Goal: Information Seeking & Learning: Learn about a topic

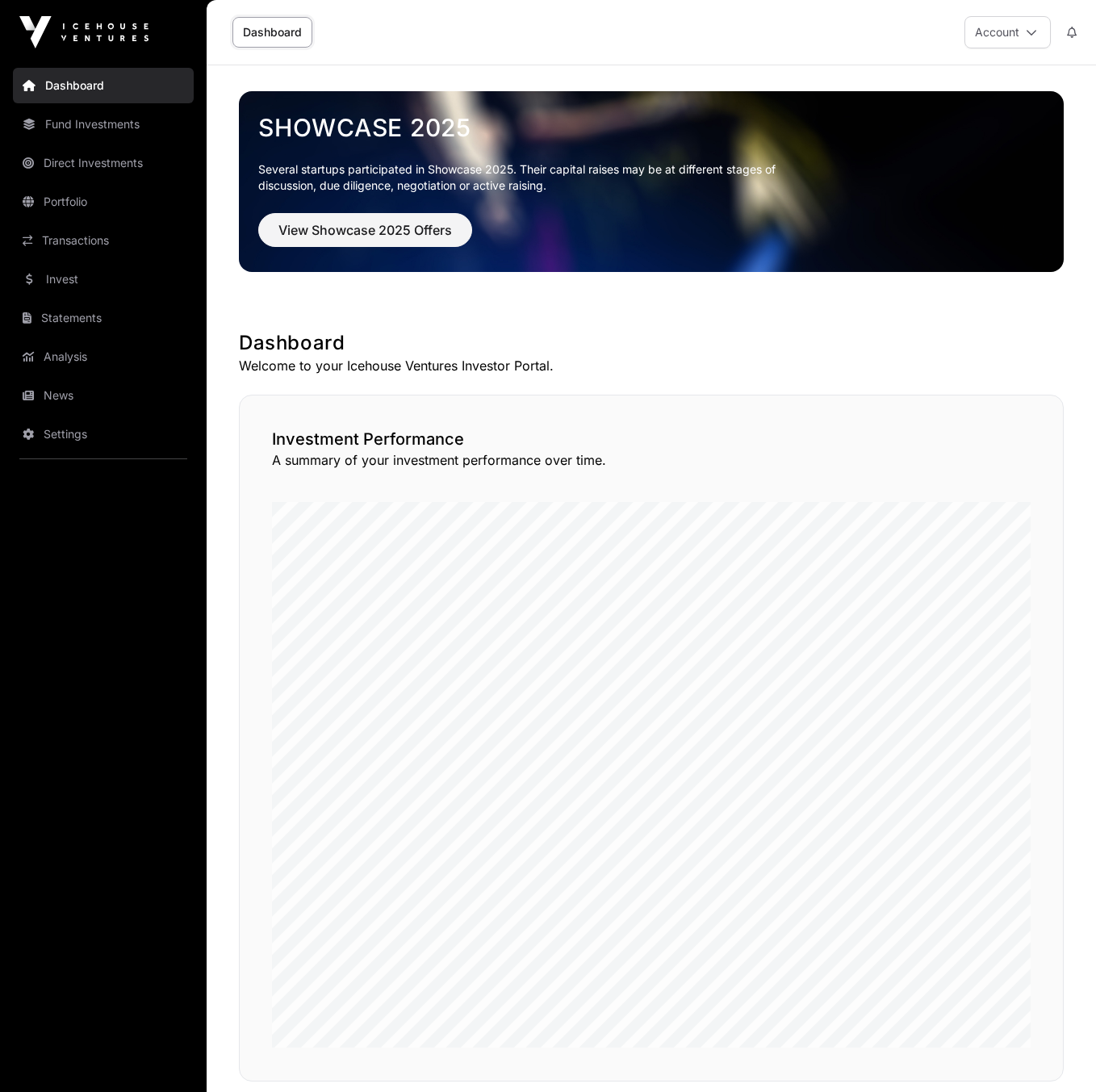
click at [66, 389] on link "News" at bounding box center [104, 396] width 181 height 35
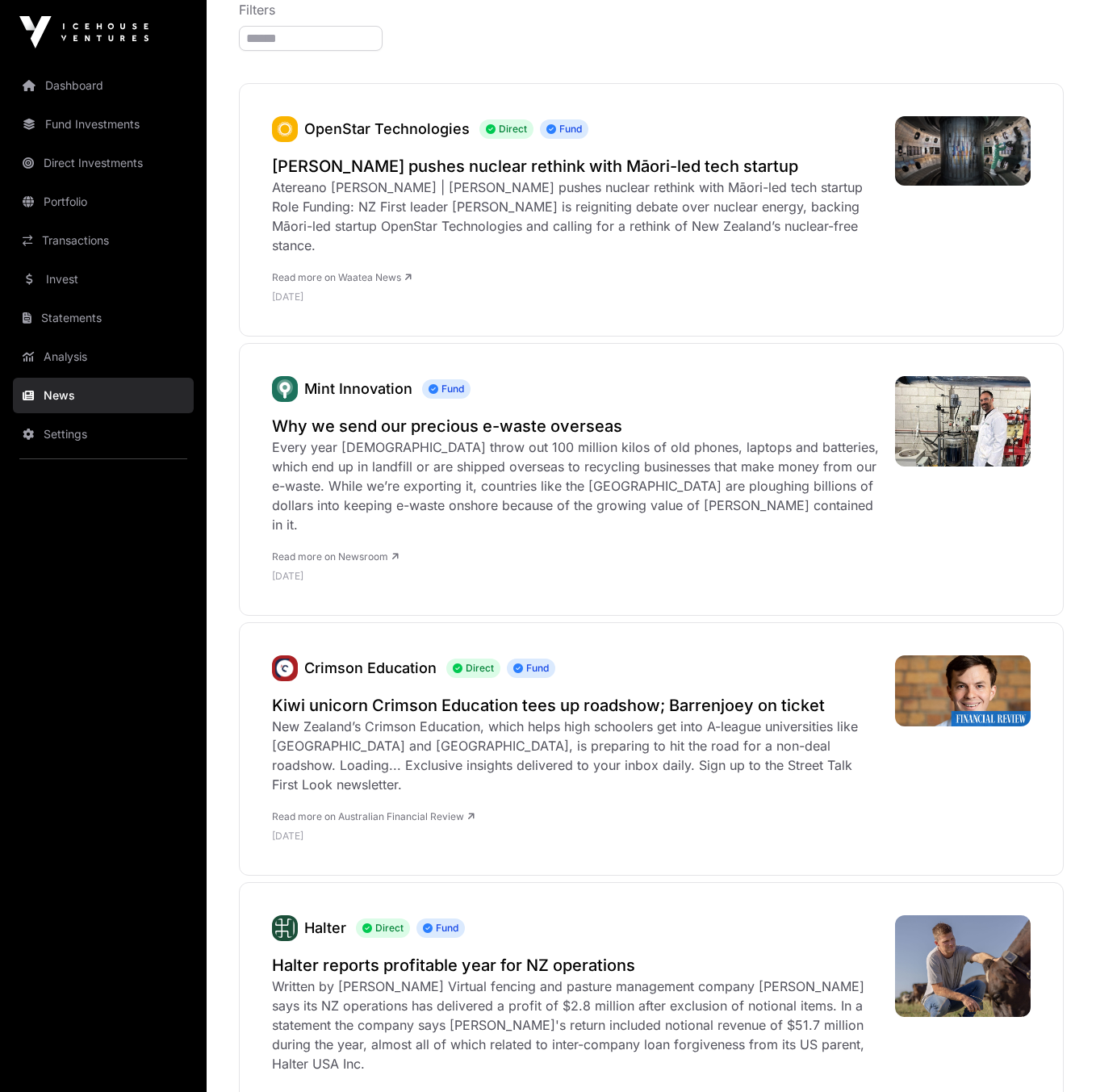
scroll to position [212, 0]
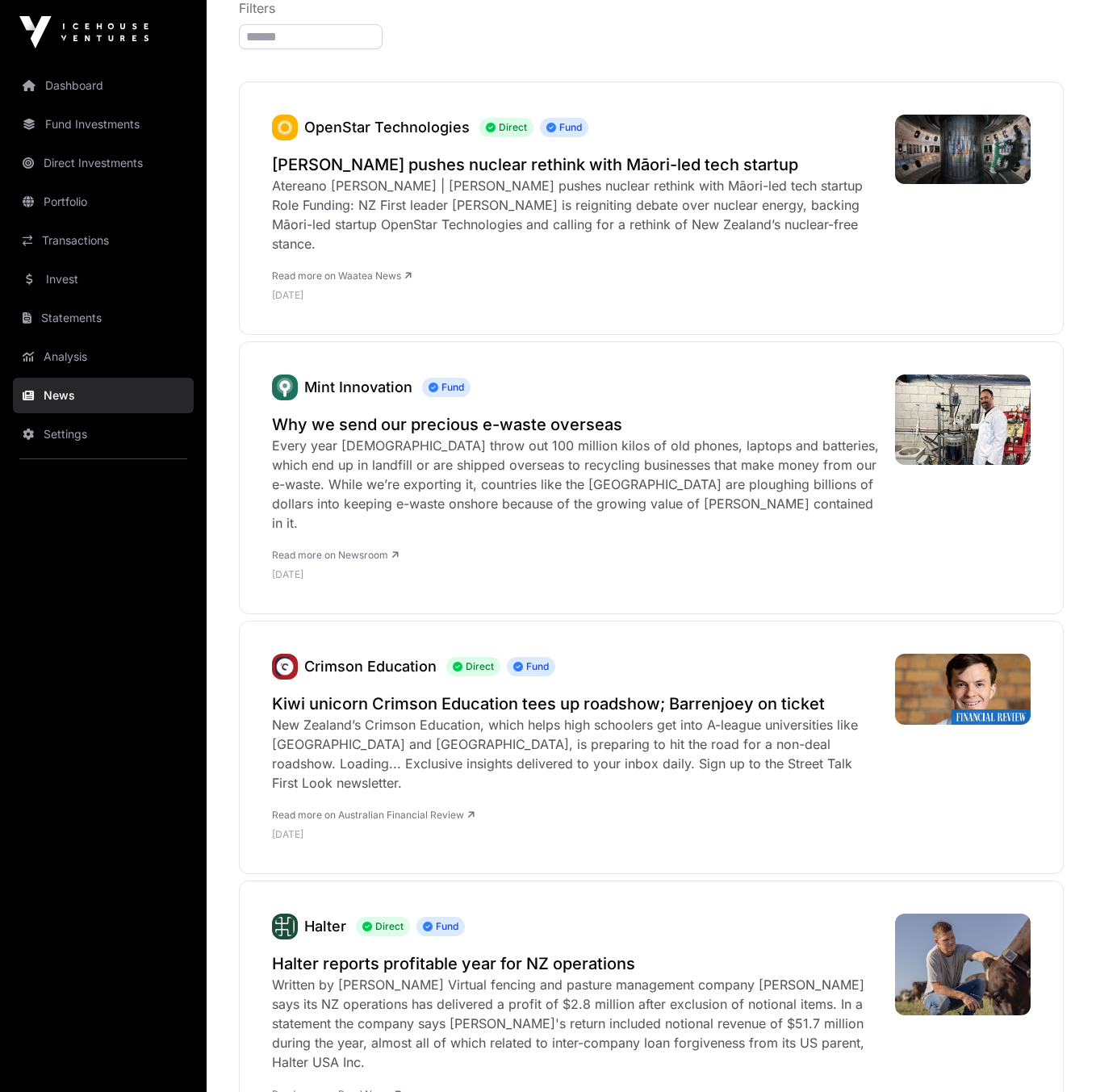
click at [397, 279] on link "Read more on Waatea News" at bounding box center [342, 276] width 140 height 12
click at [382, 692] on h2 "Kiwi unicorn Crimson Education tees up roadshow; Barrenjoey on ticket" at bounding box center [575, 704] width 607 height 23
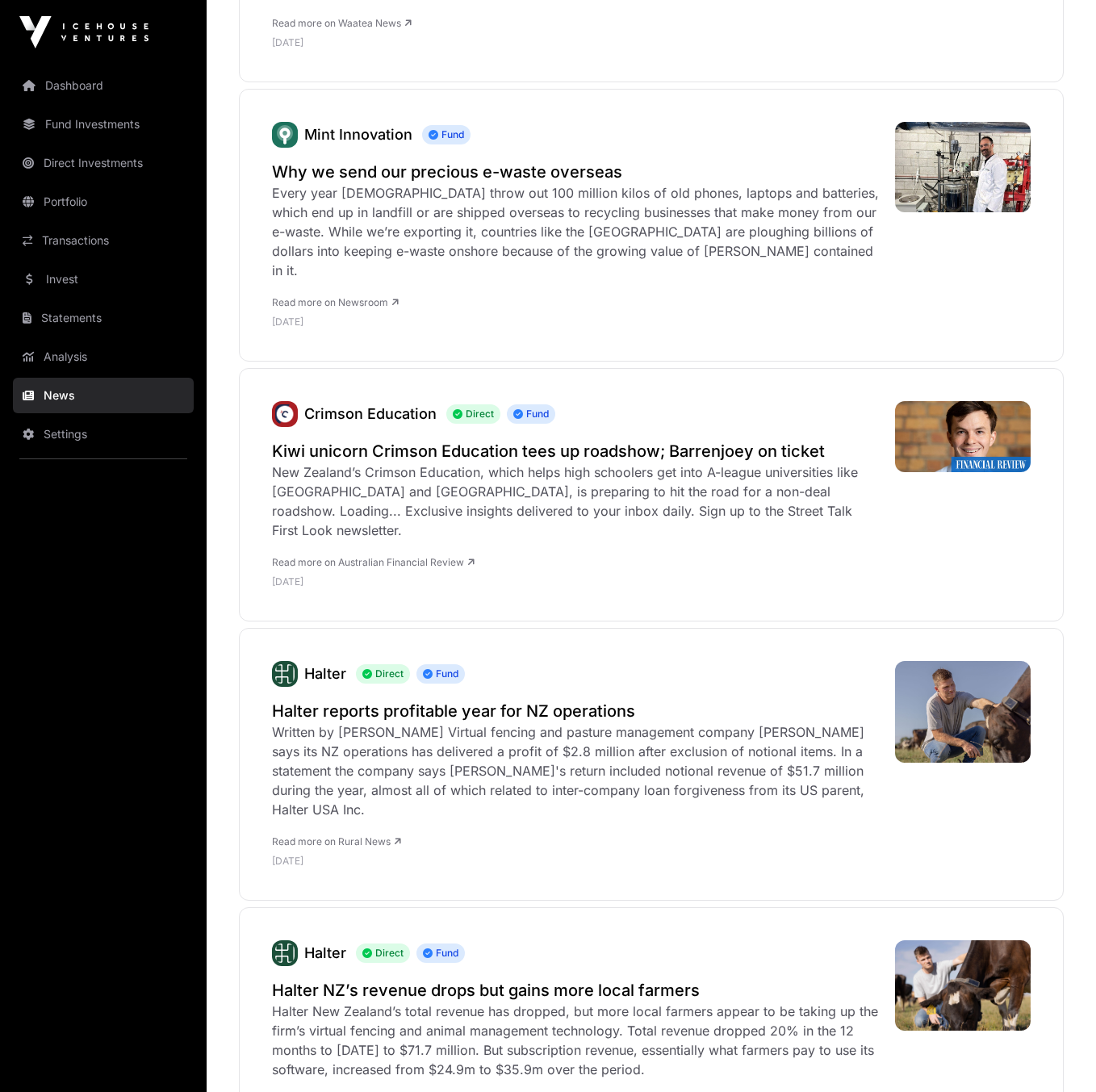
scroll to position [465, 0]
click at [463, 700] on h2 "Halter reports profitable year for NZ operations" at bounding box center [575, 711] width 607 height 23
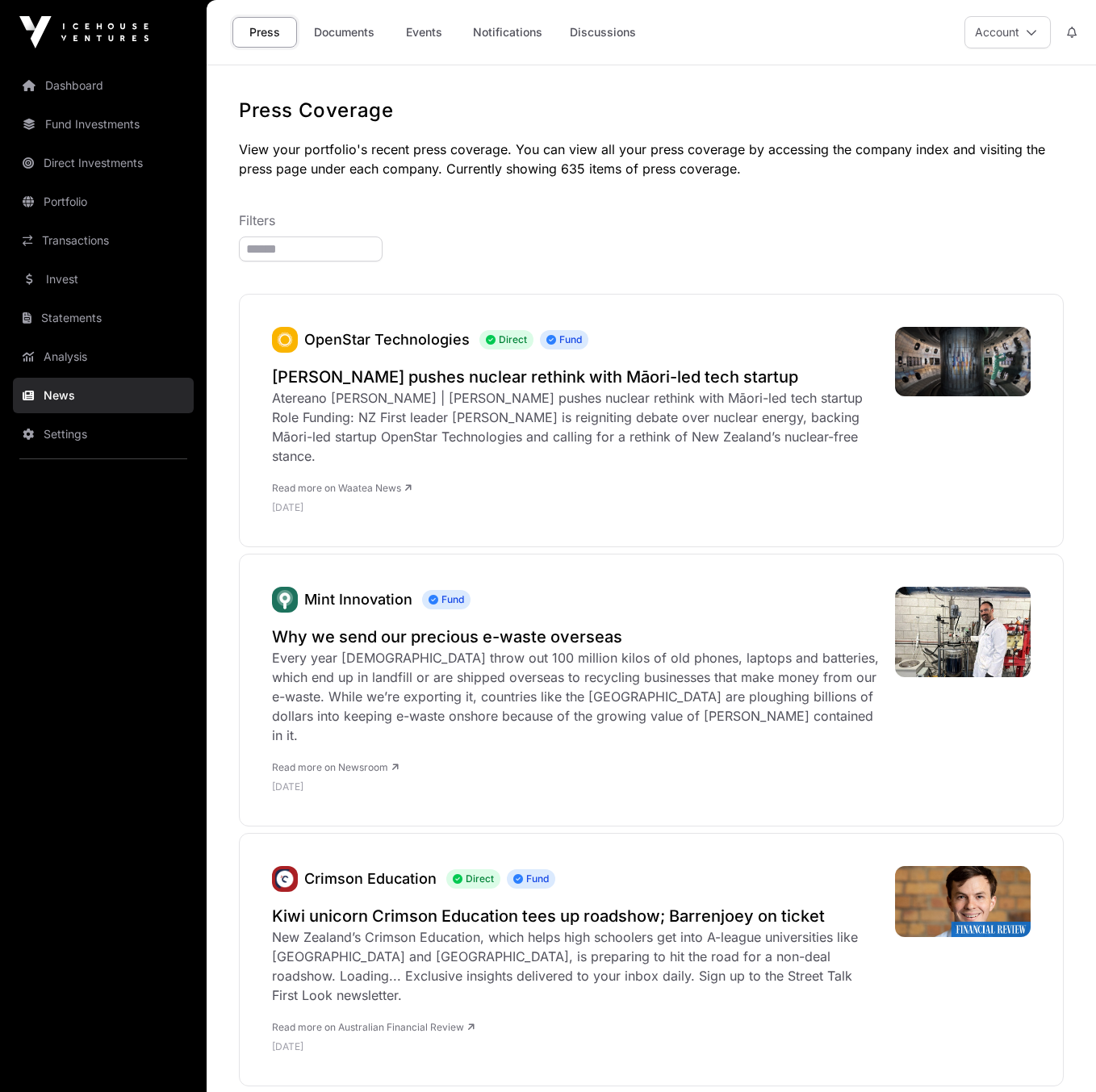
scroll to position [0, 0]
click at [80, 312] on link "Statements" at bounding box center [104, 318] width 181 height 35
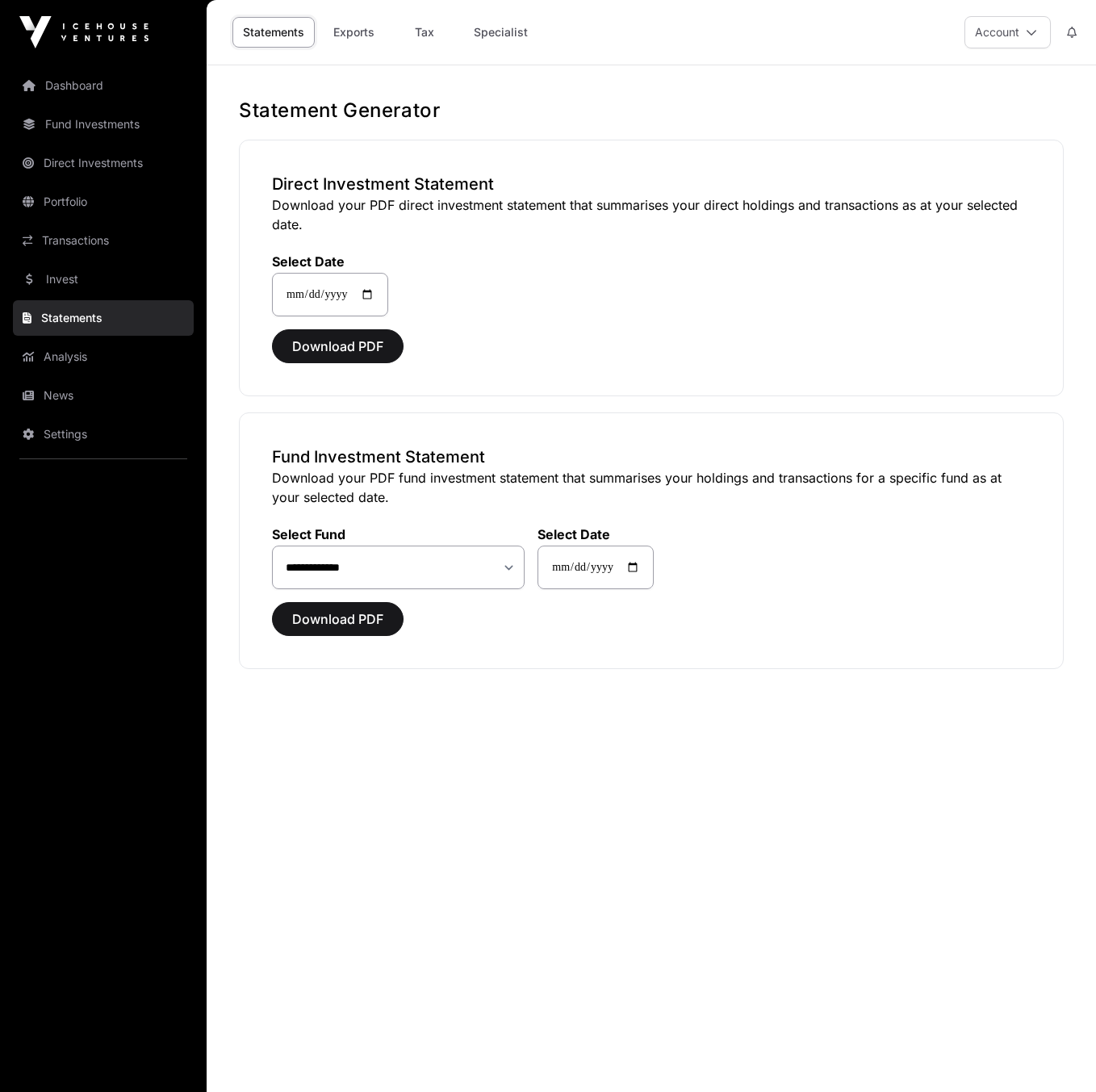
click at [60, 361] on link "Analysis" at bounding box center [104, 357] width 181 height 35
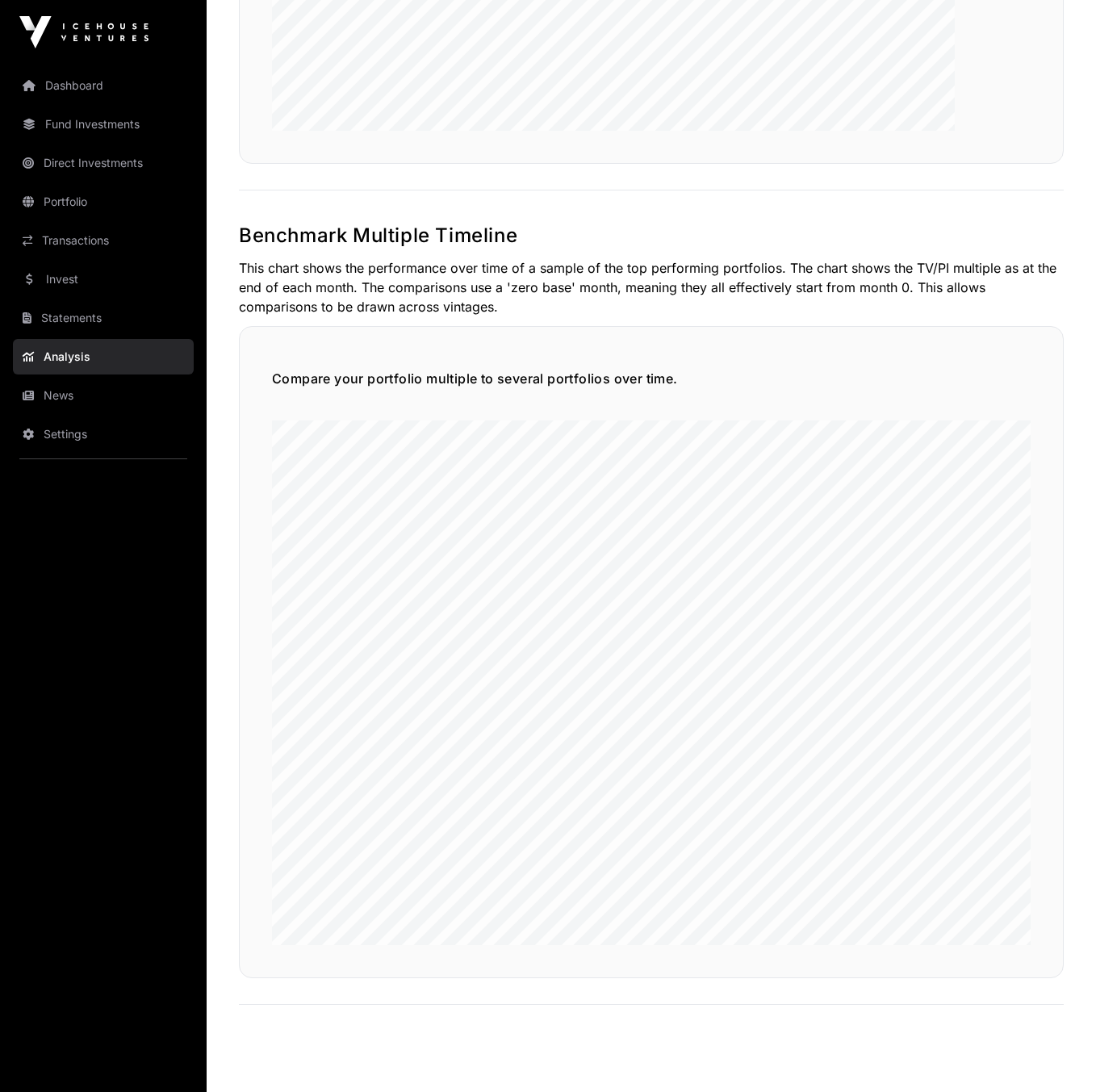
scroll to position [3229, 0]
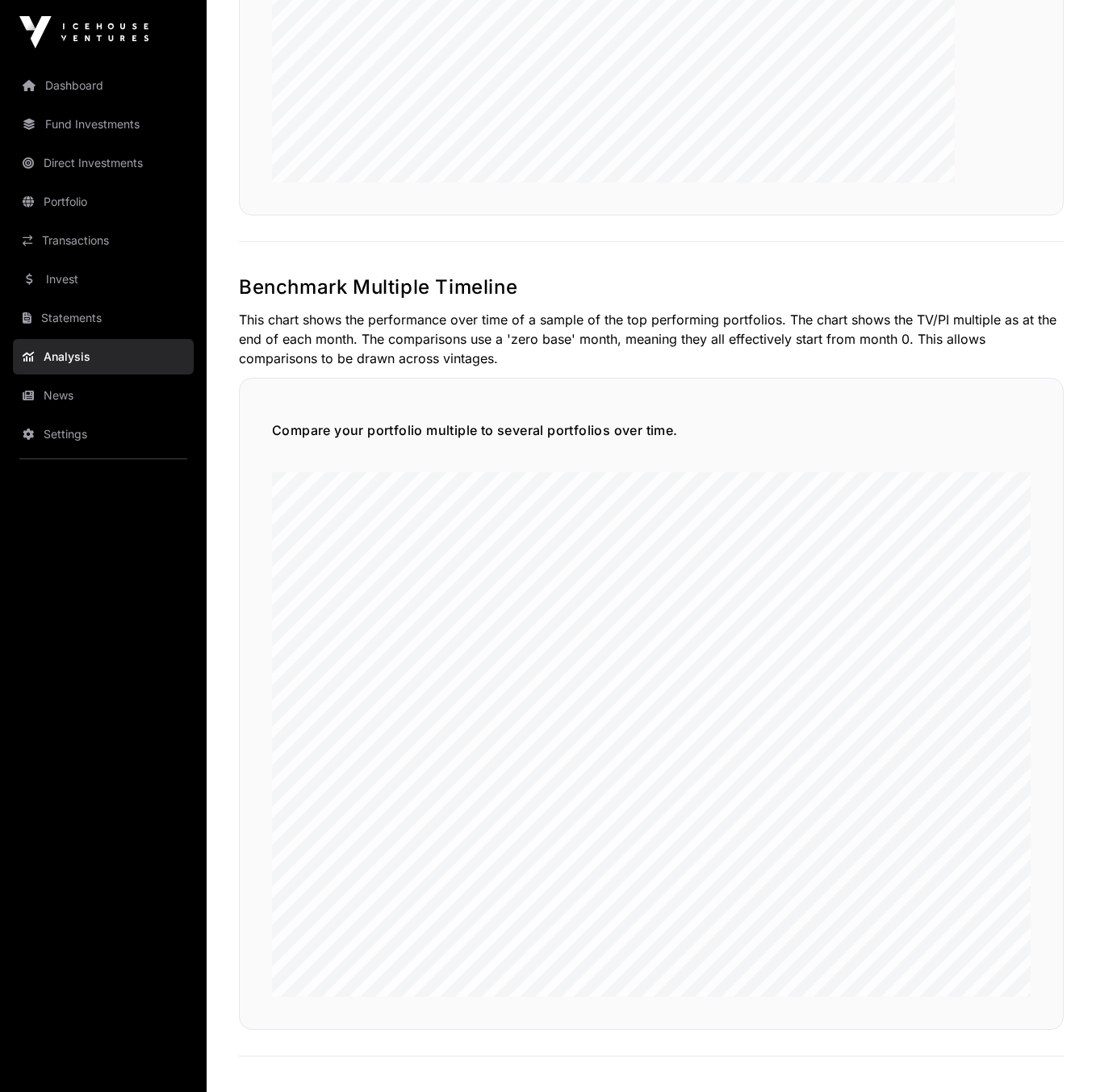
click at [65, 245] on link "Transactions" at bounding box center [104, 241] width 181 height 35
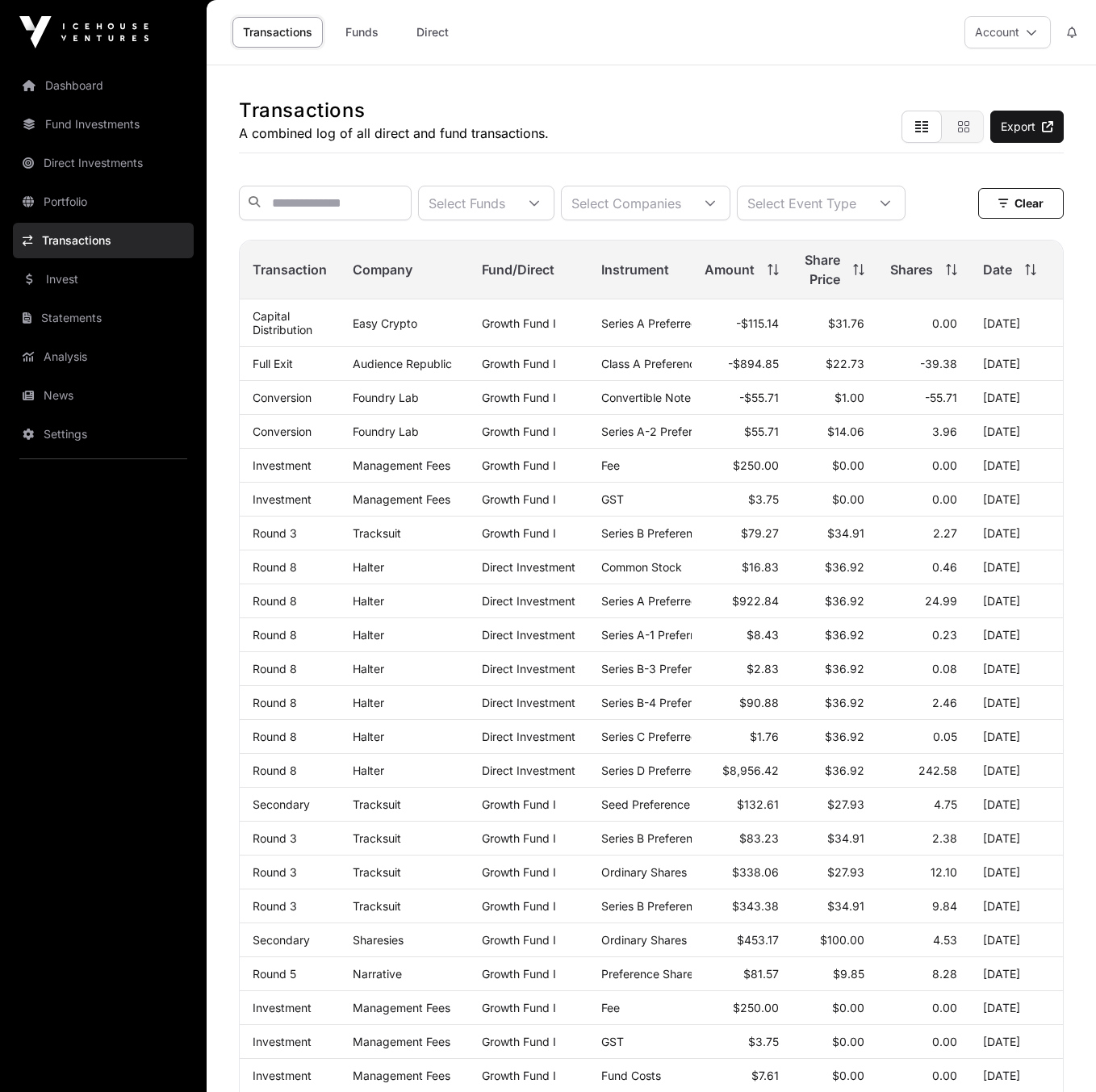
click at [62, 285] on link "Invest" at bounding box center [104, 279] width 181 height 35
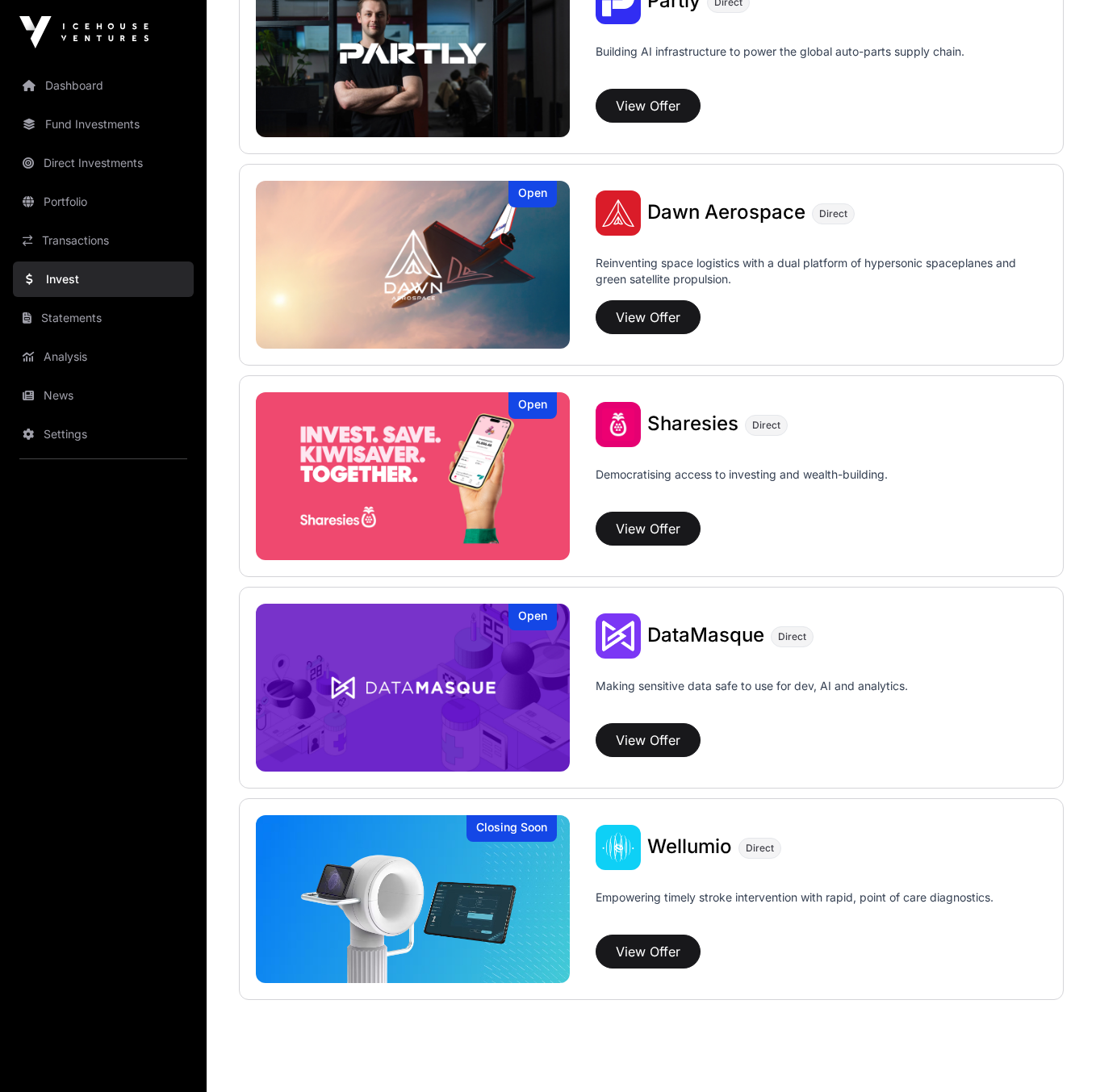
scroll to position [1728, 0]
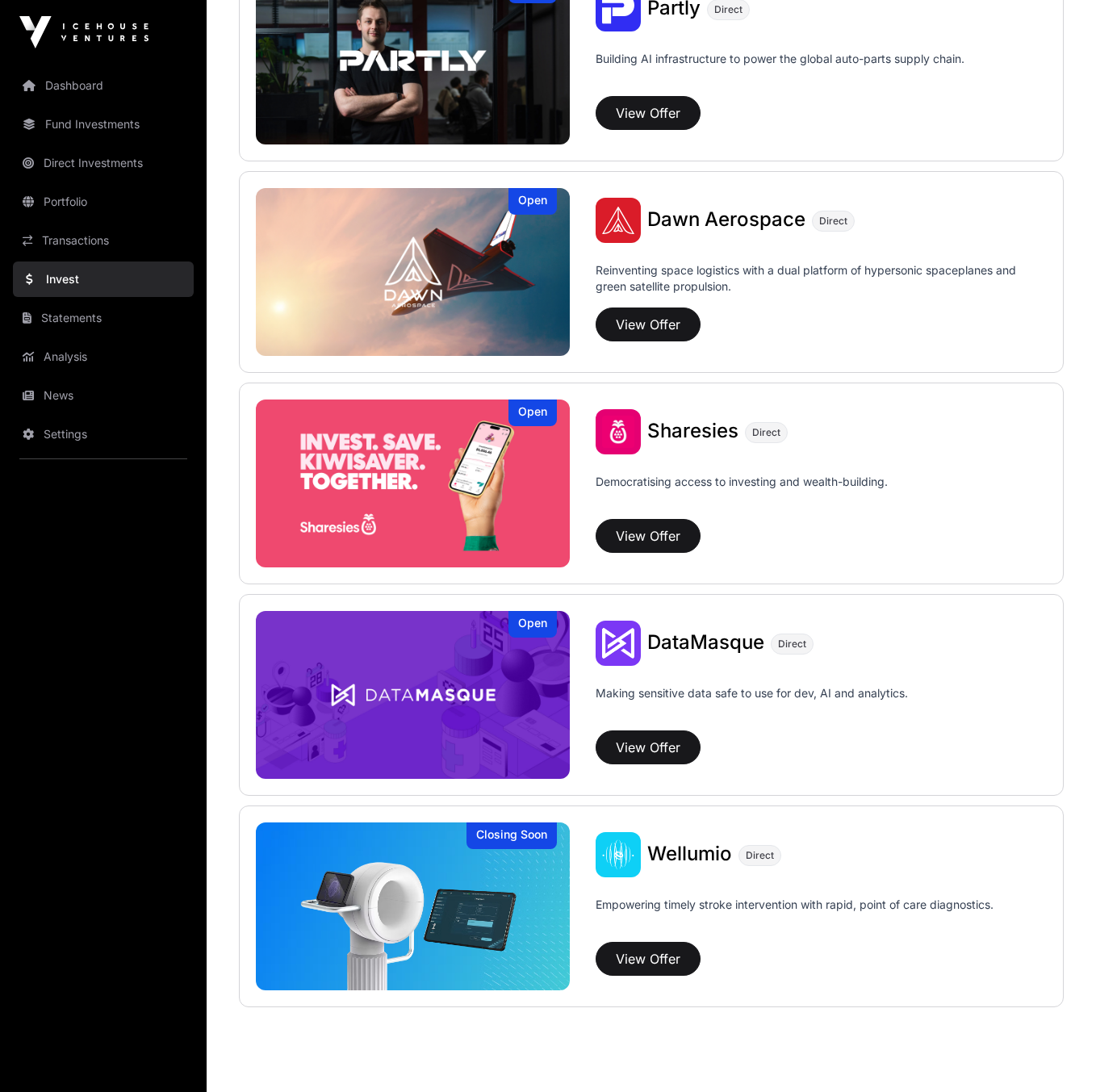
click at [655, 534] on button "View Offer" at bounding box center [648, 535] width 105 height 34
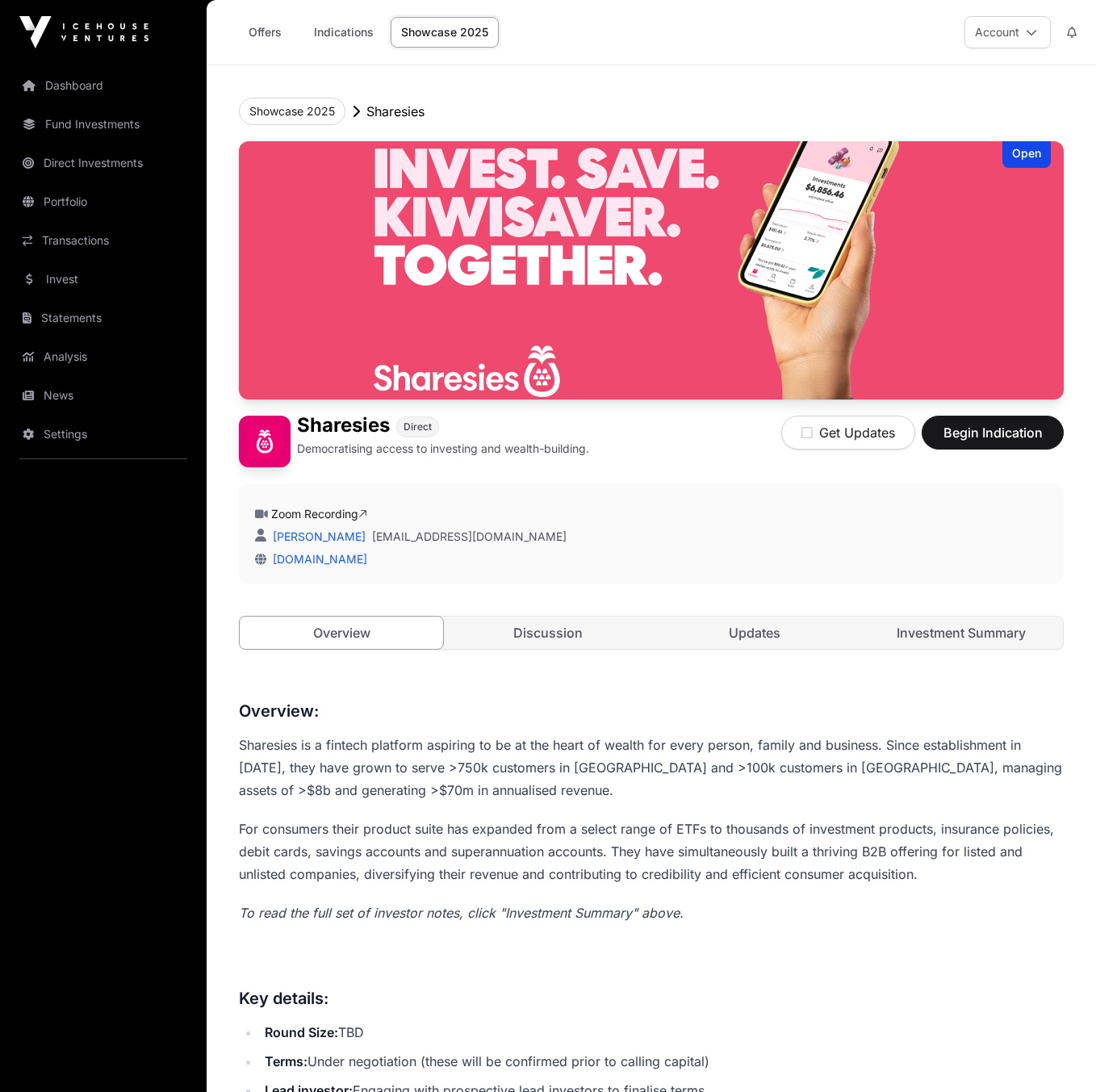
scroll to position [399, 0]
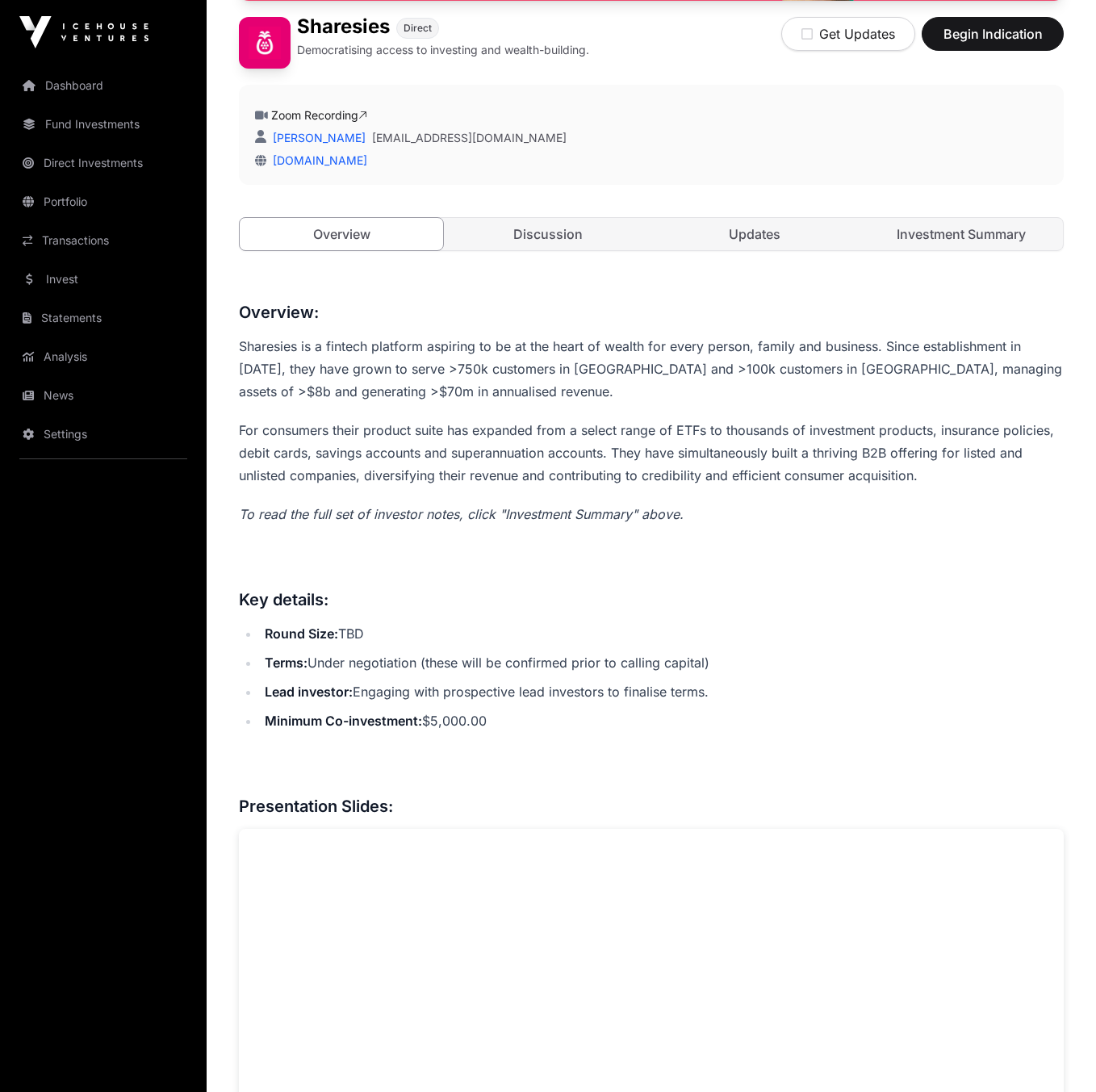
click at [545, 227] on link "Discussion" at bounding box center [548, 234] width 204 height 32
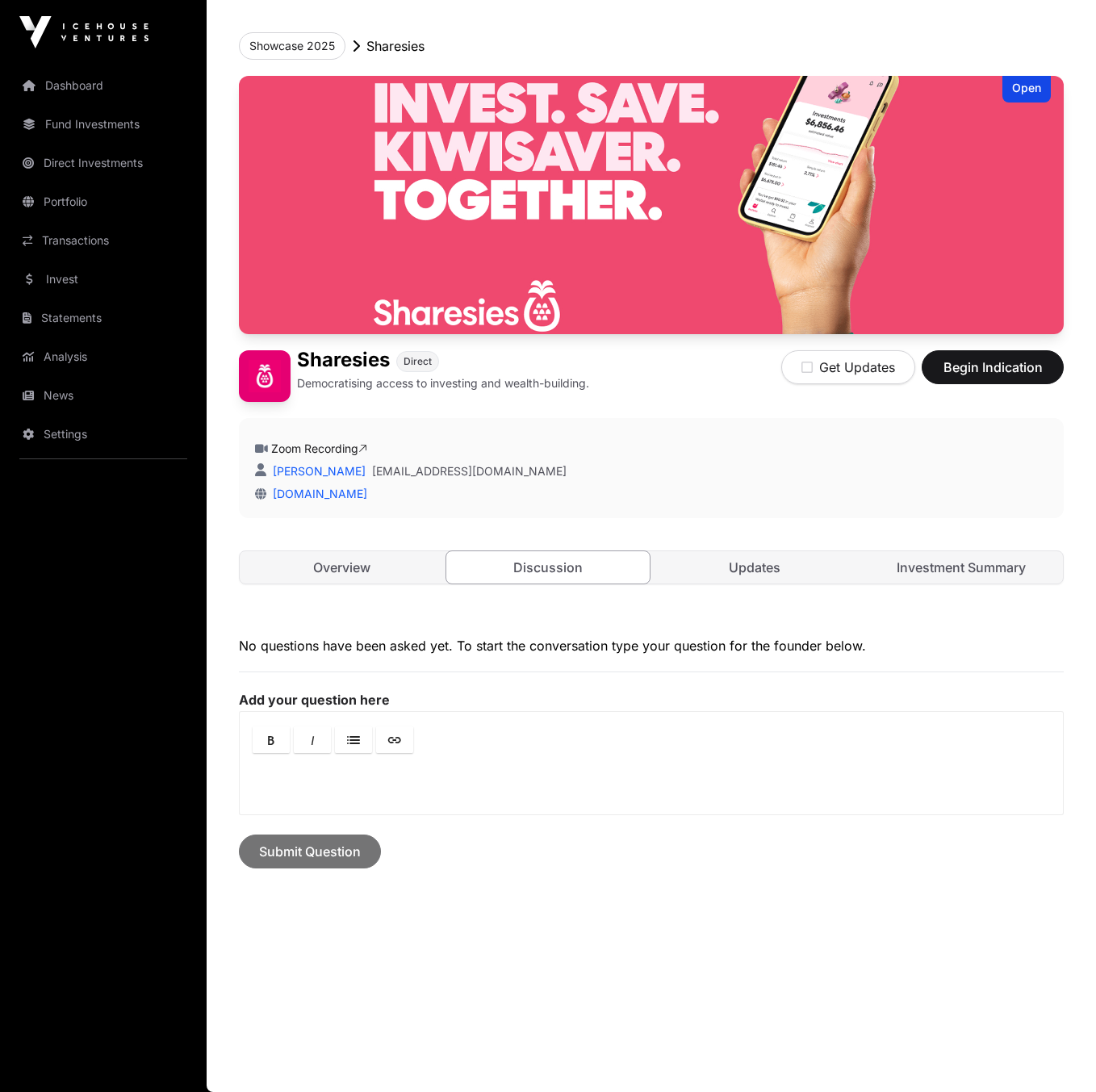
scroll to position [65, 0]
click at [737, 582] on link "Updates" at bounding box center [755, 567] width 204 height 32
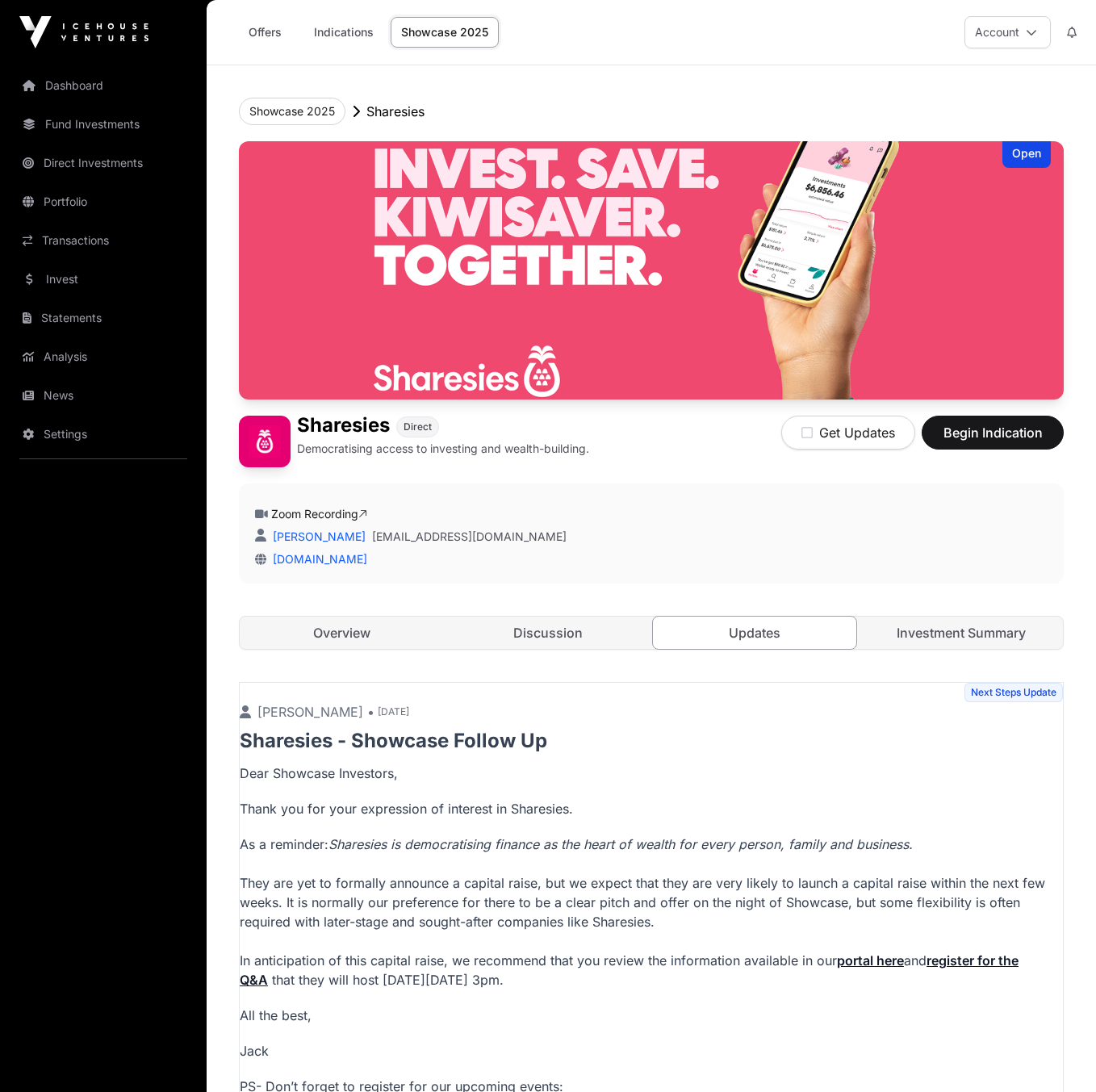
click at [915, 633] on link "Investment Summary" at bounding box center [961, 633] width 204 height 32
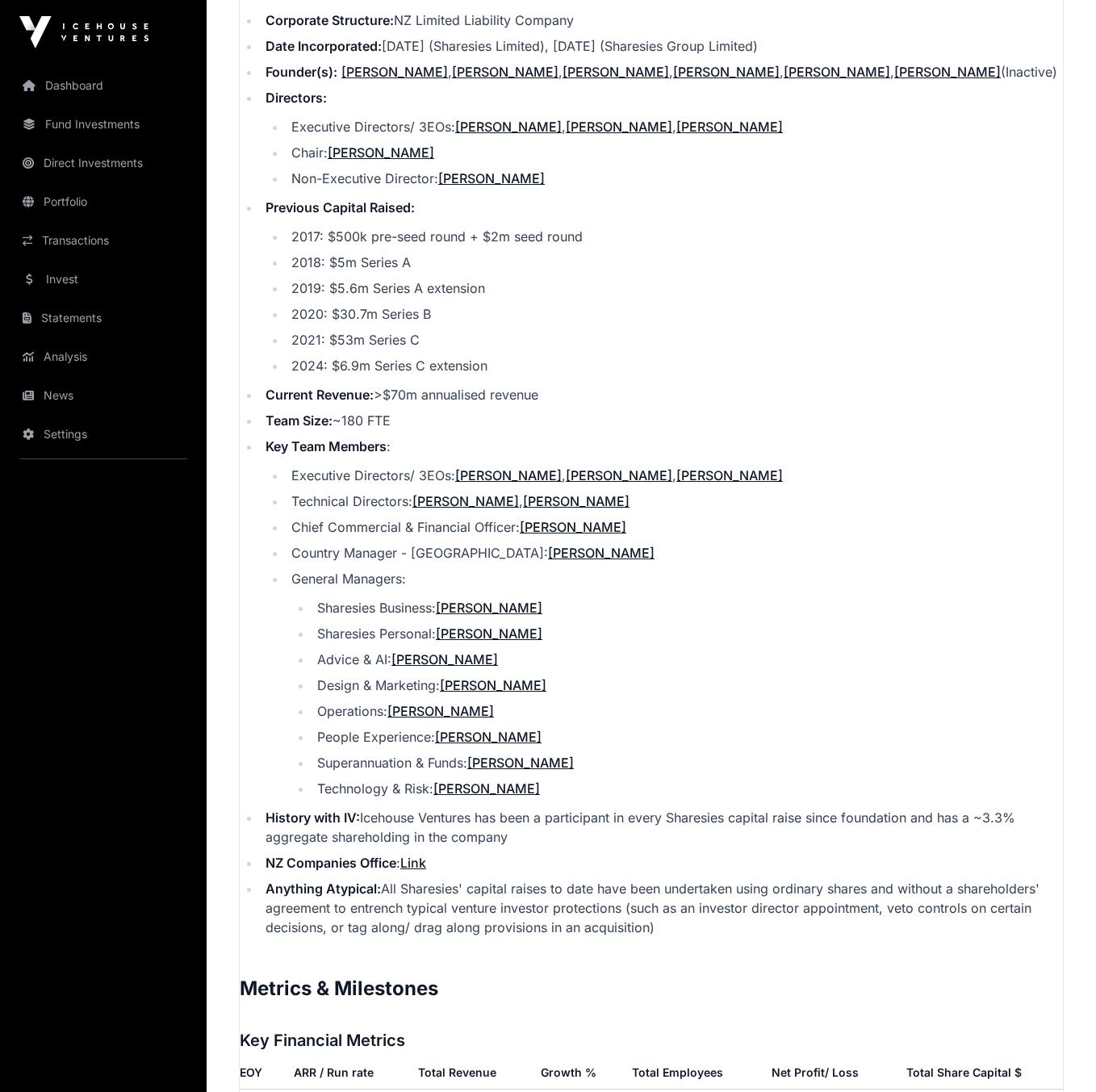
scroll to position [1809, 0]
click at [529, 755] on link "[PERSON_NAME]" at bounding box center [521, 763] width 106 height 16
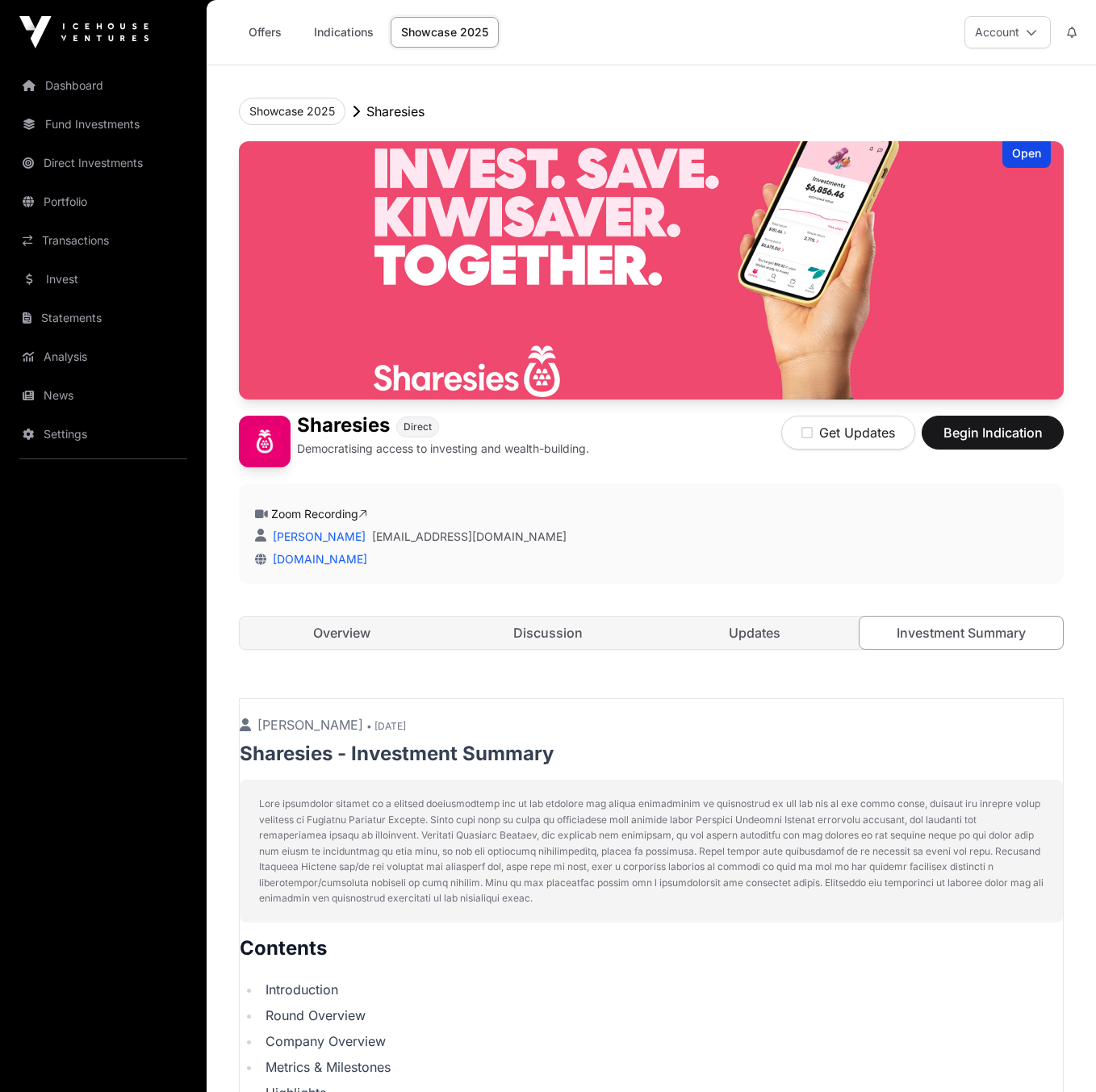
scroll to position [0, 0]
click at [353, 611] on div "Open Sharesies Direct Democratising access to investing and wealth-building. Ge…" at bounding box center [652, 411] width 825 height 541
click at [351, 632] on link "Overview" at bounding box center [342, 633] width 204 height 32
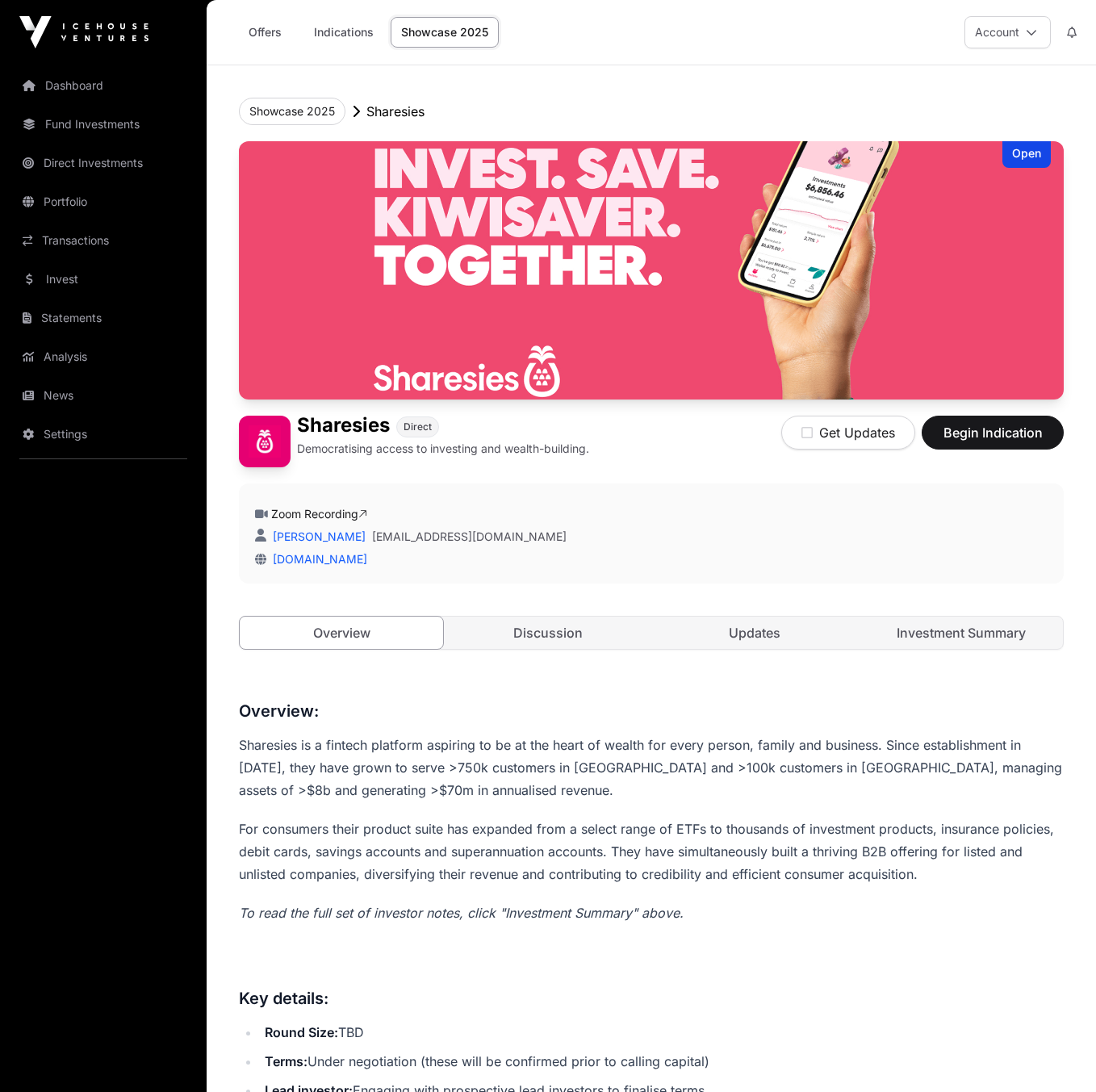
click at [64, 165] on link "Direct Investments" at bounding box center [104, 163] width 181 height 35
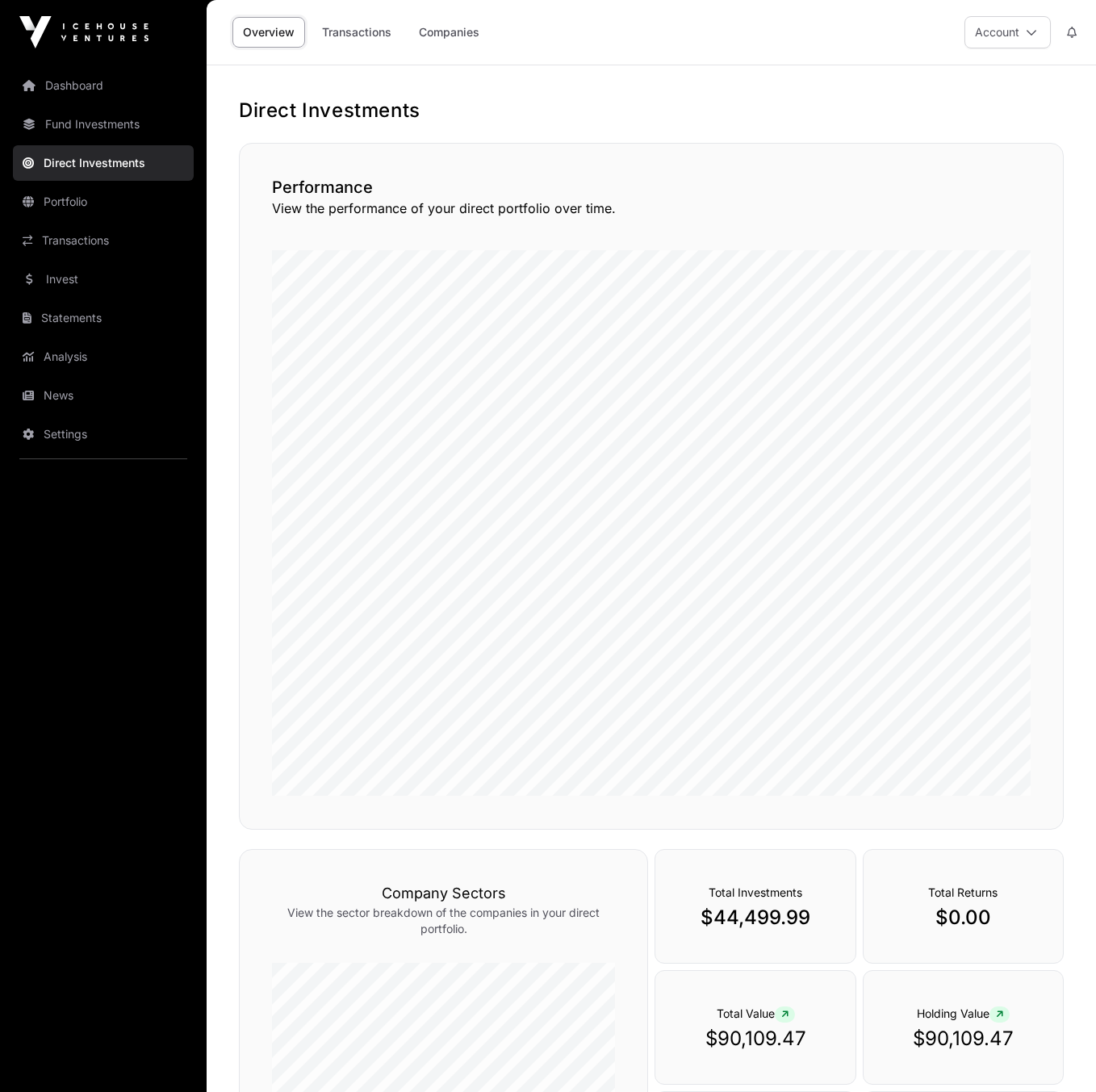
click at [430, 38] on link "Companies" at bounding box center [449, 32] width 81 height 31
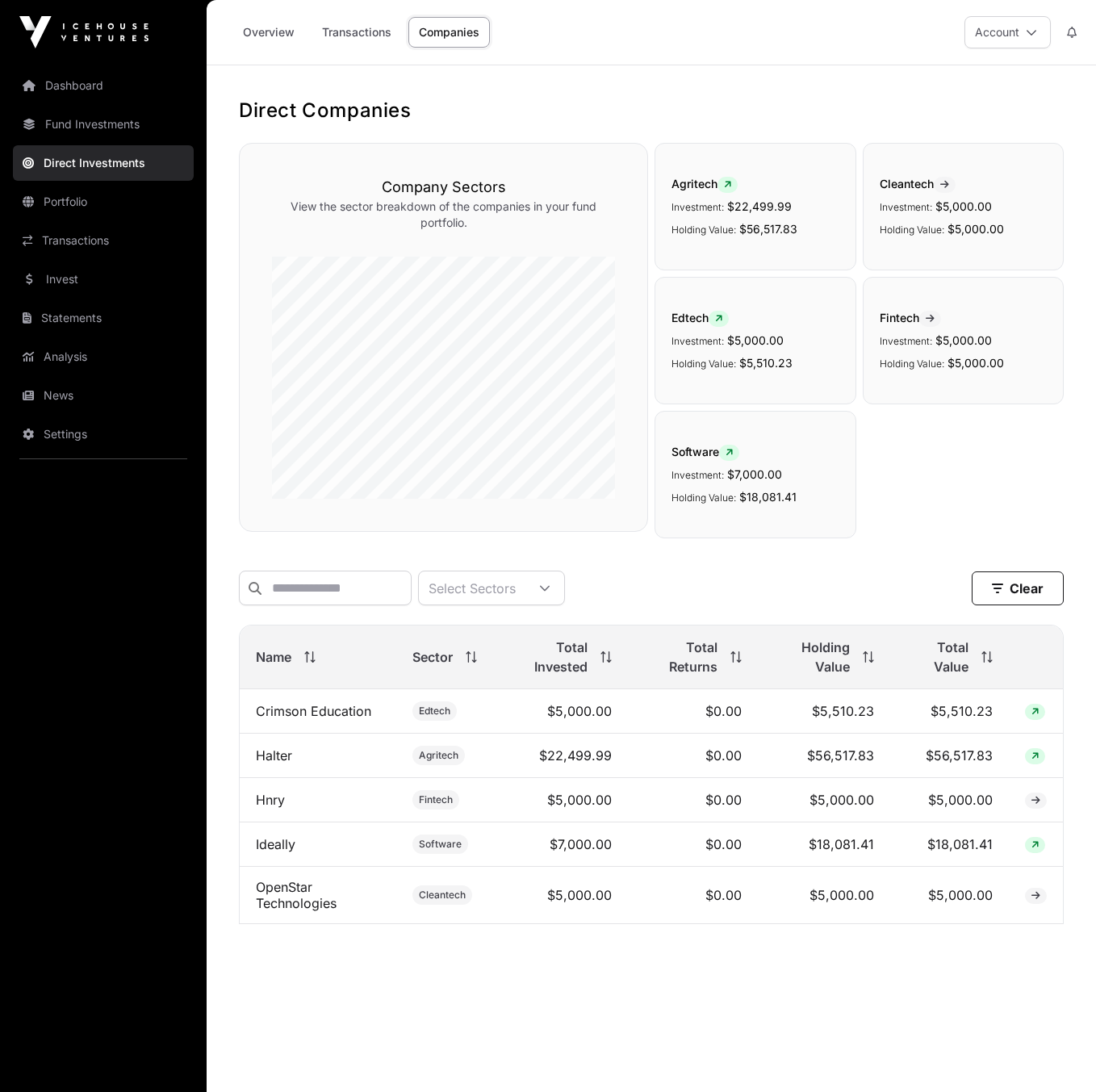
click at [87, 211] on link "Portfolio" at bounding box center [104, 202] width 181 height 35
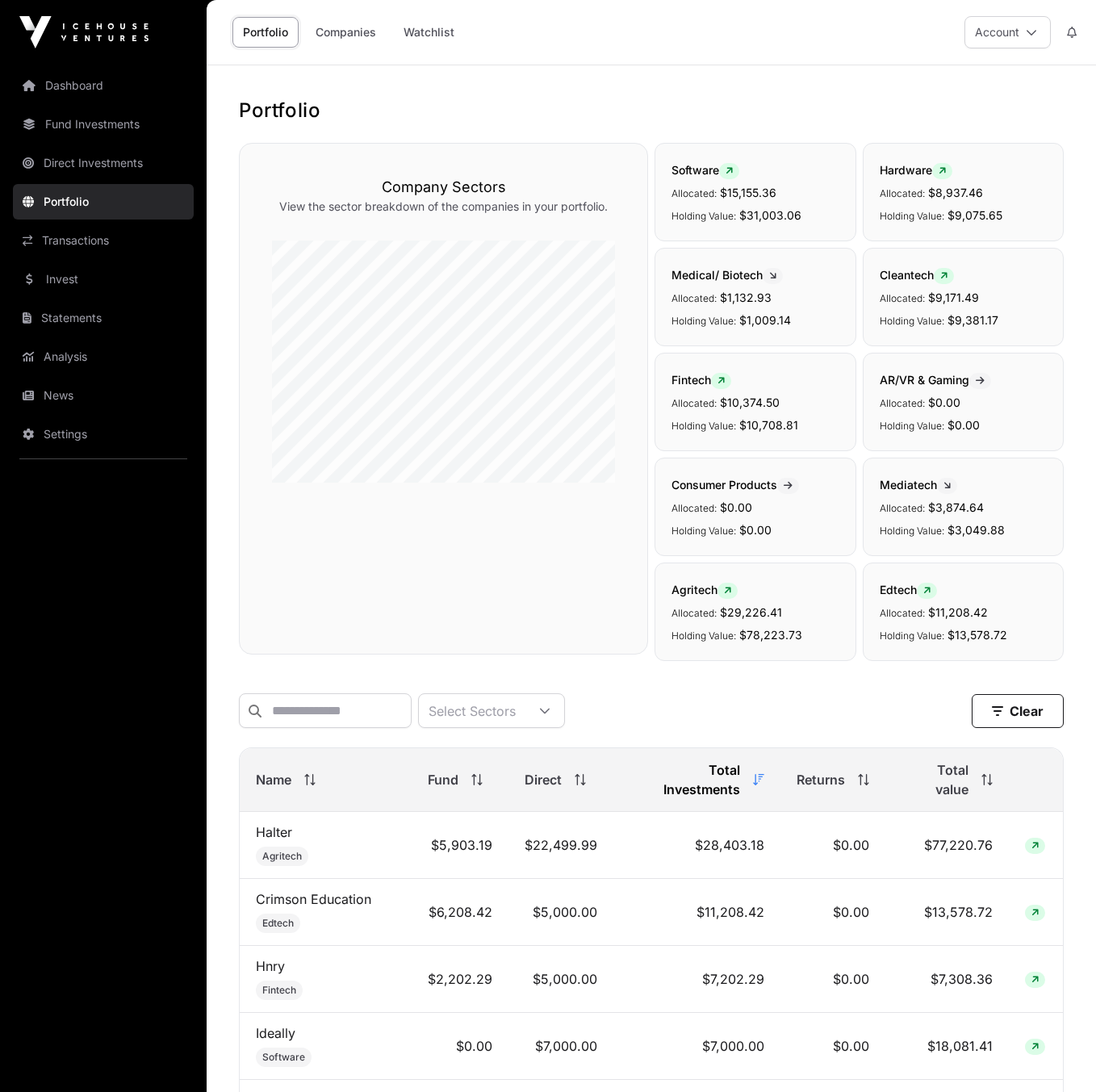
click at [344, 32] on link "Companies" at bounding box center [346, 32] width 81 height 31
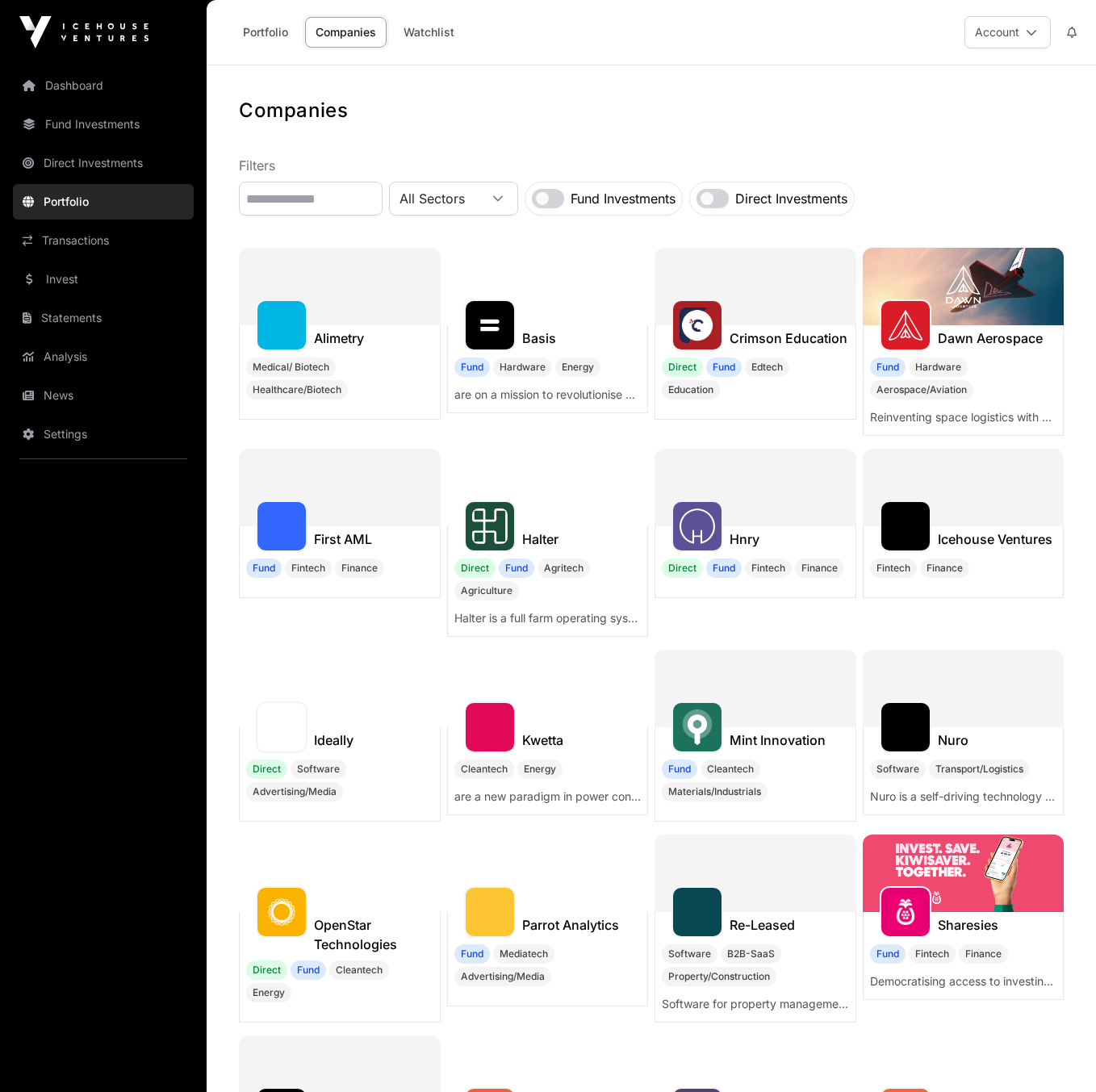
scroll to position [1, 0]
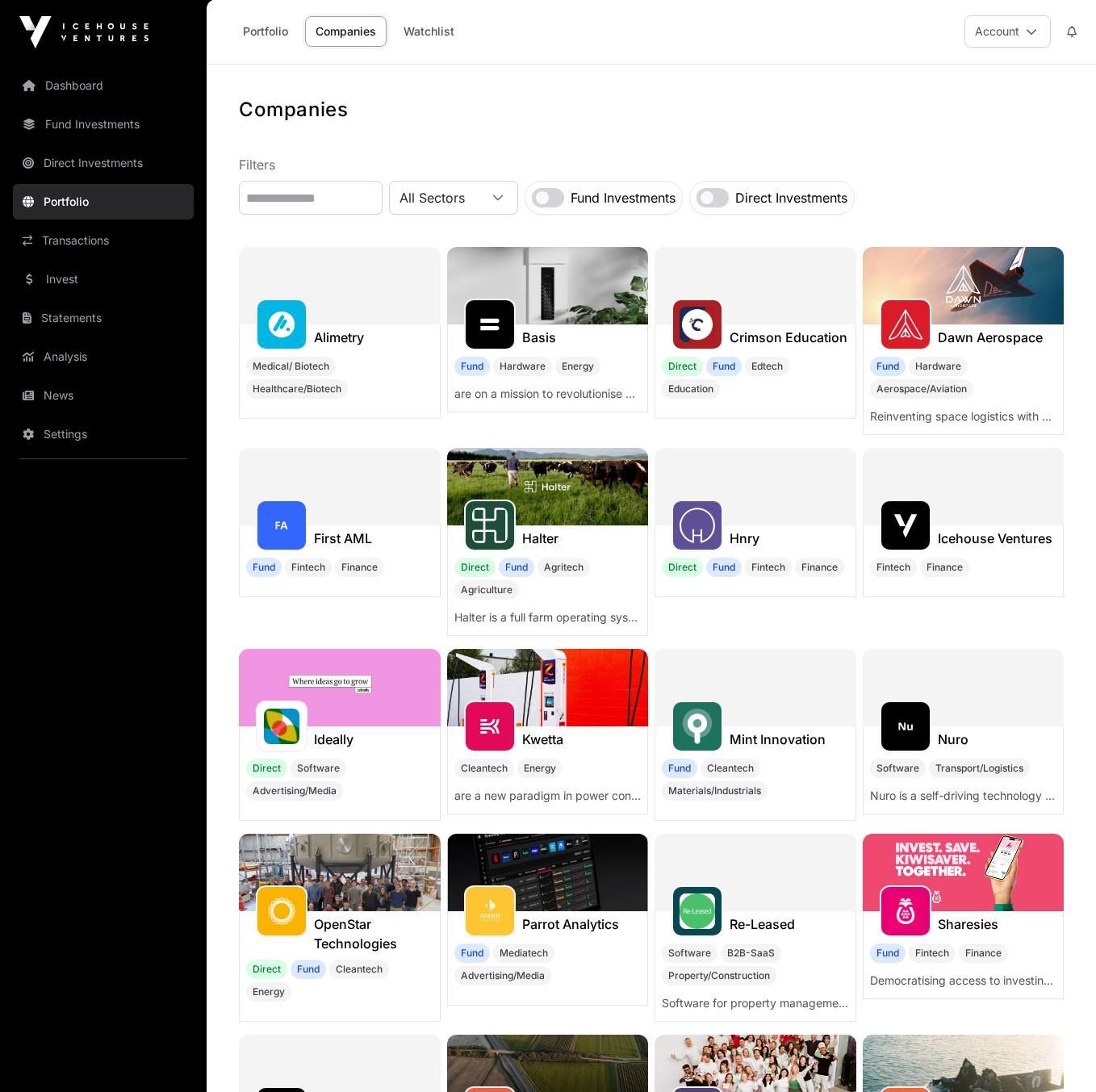
click at [77, 162] on link "Direct Investments" at bounding box center [104, 163] width 181 height 35
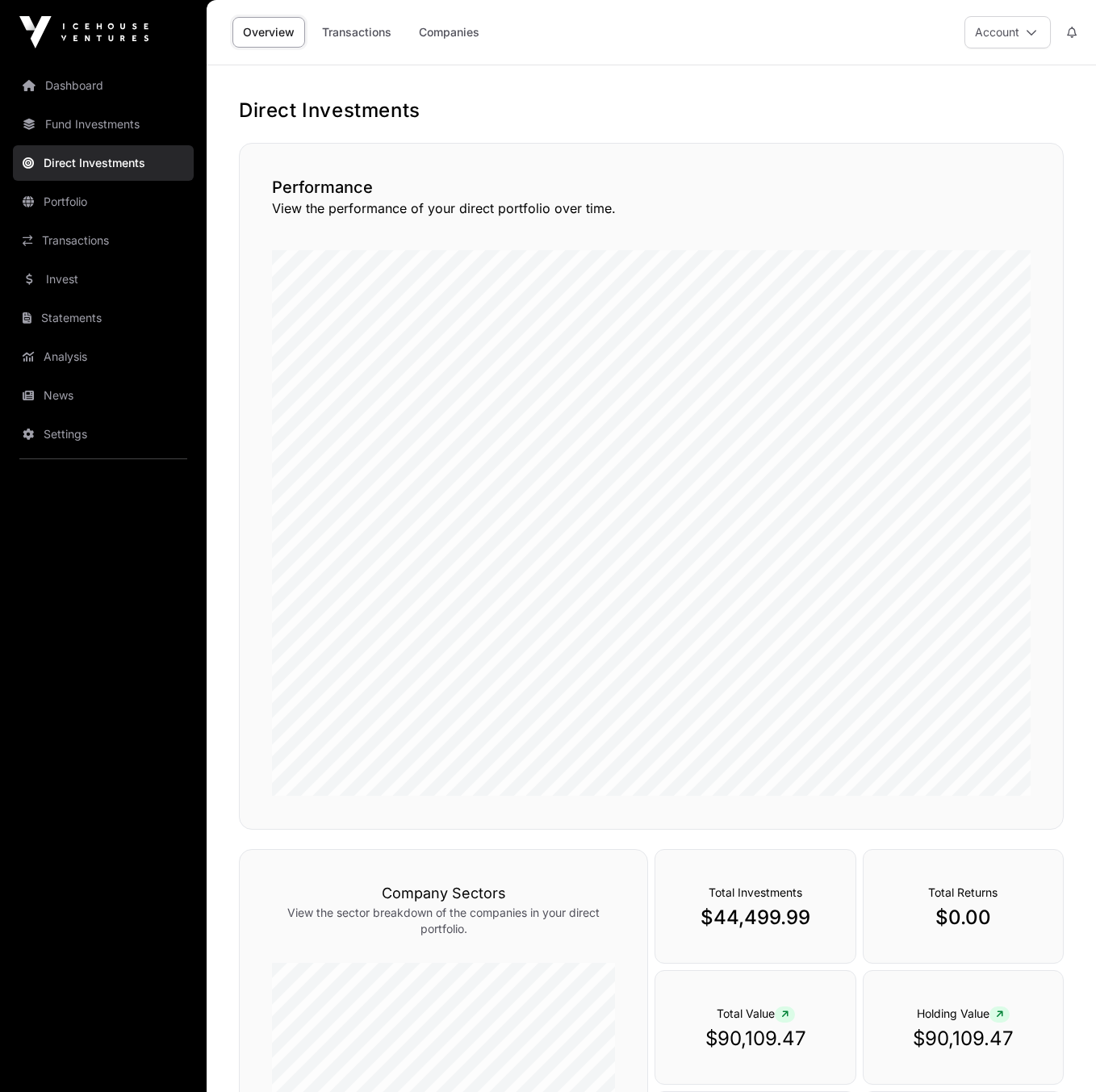
click at [432, 40] on link "Companies" at bounding box center [449, 32] width 81 height 31
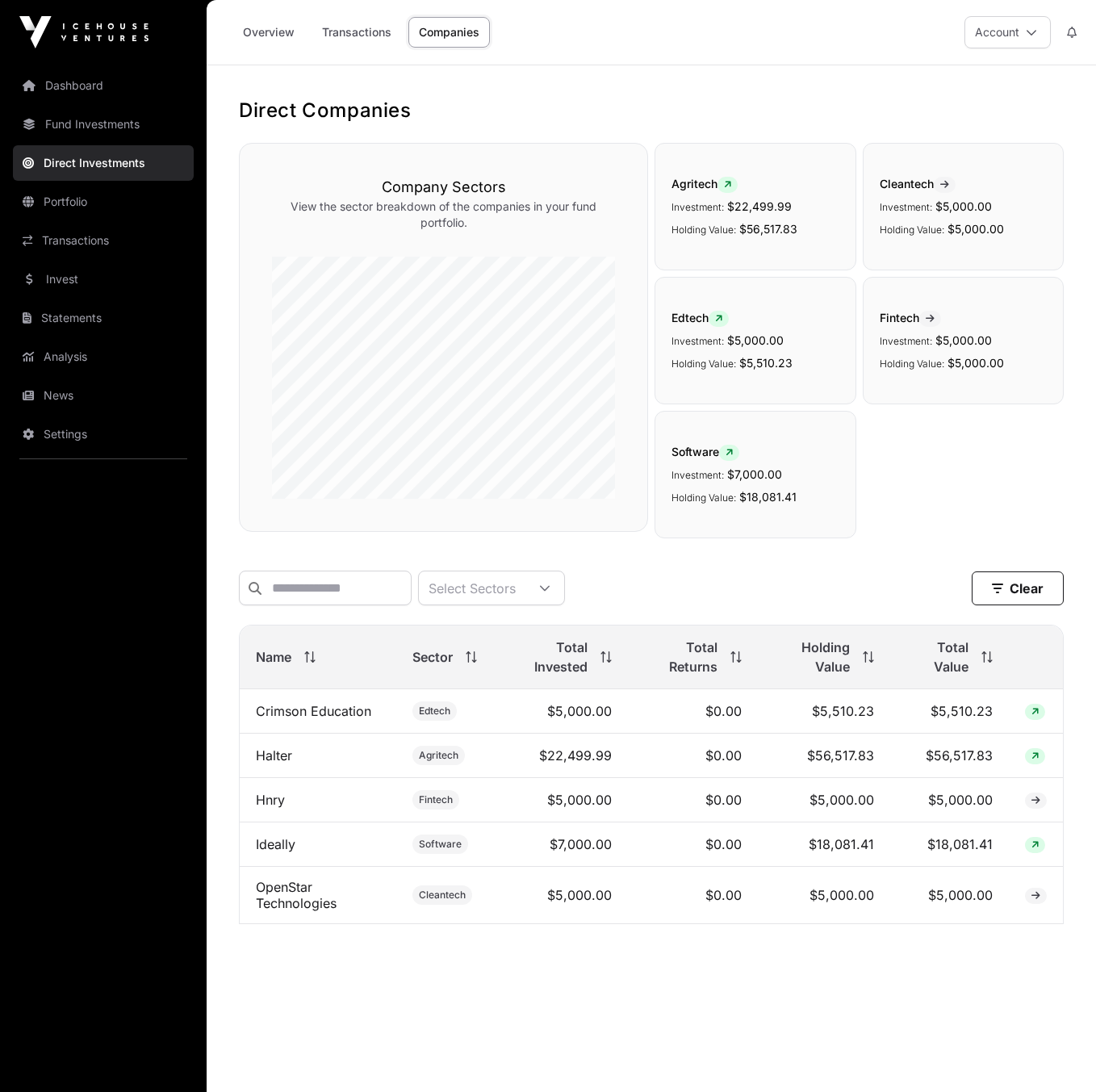
click at [280, 850] on link "Ideally" at bounding box center [275, 844] width 40 height 16
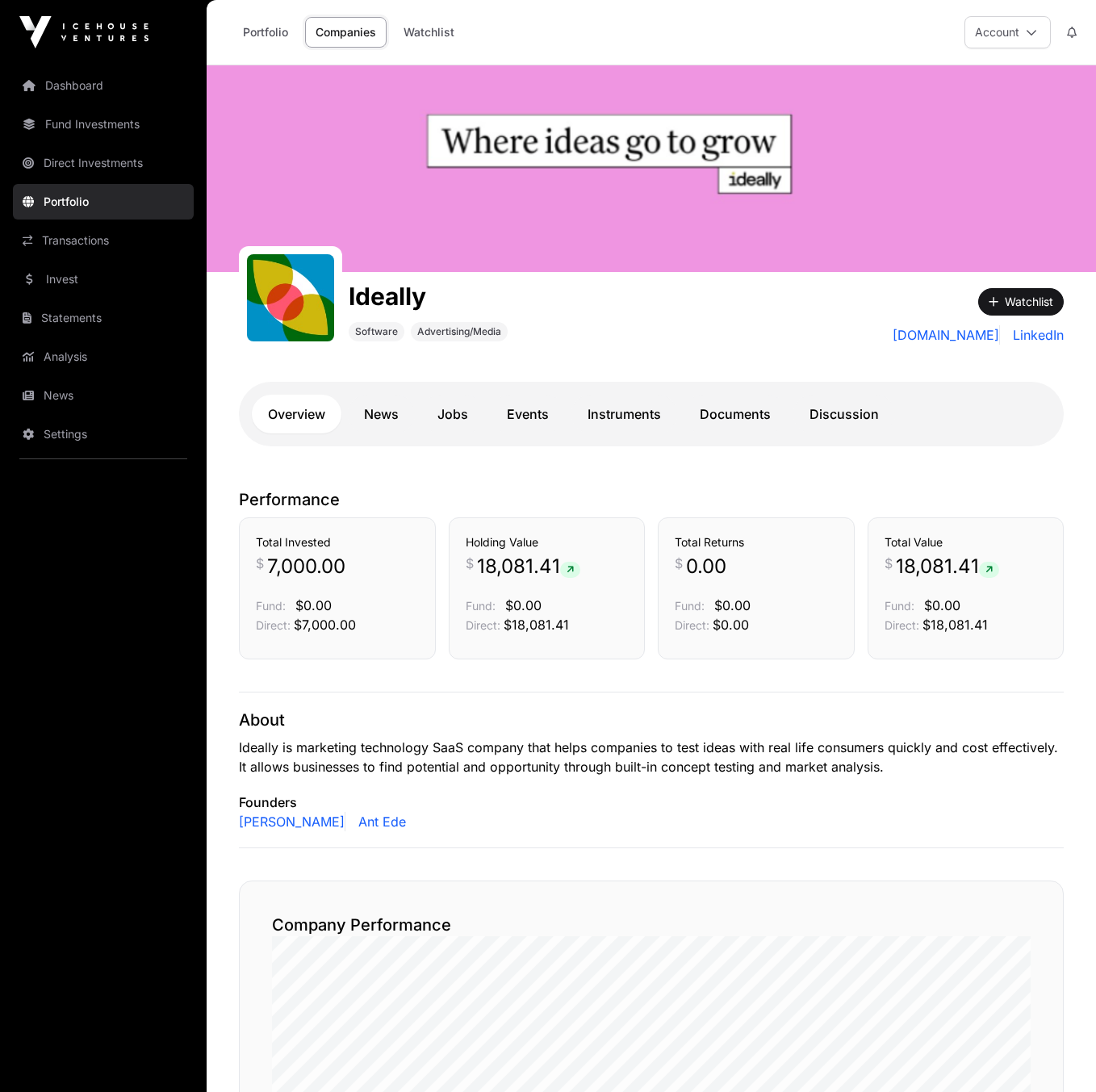
click at [360, 407] on link "News" at bounding box center [382, 414] width 67 height 39
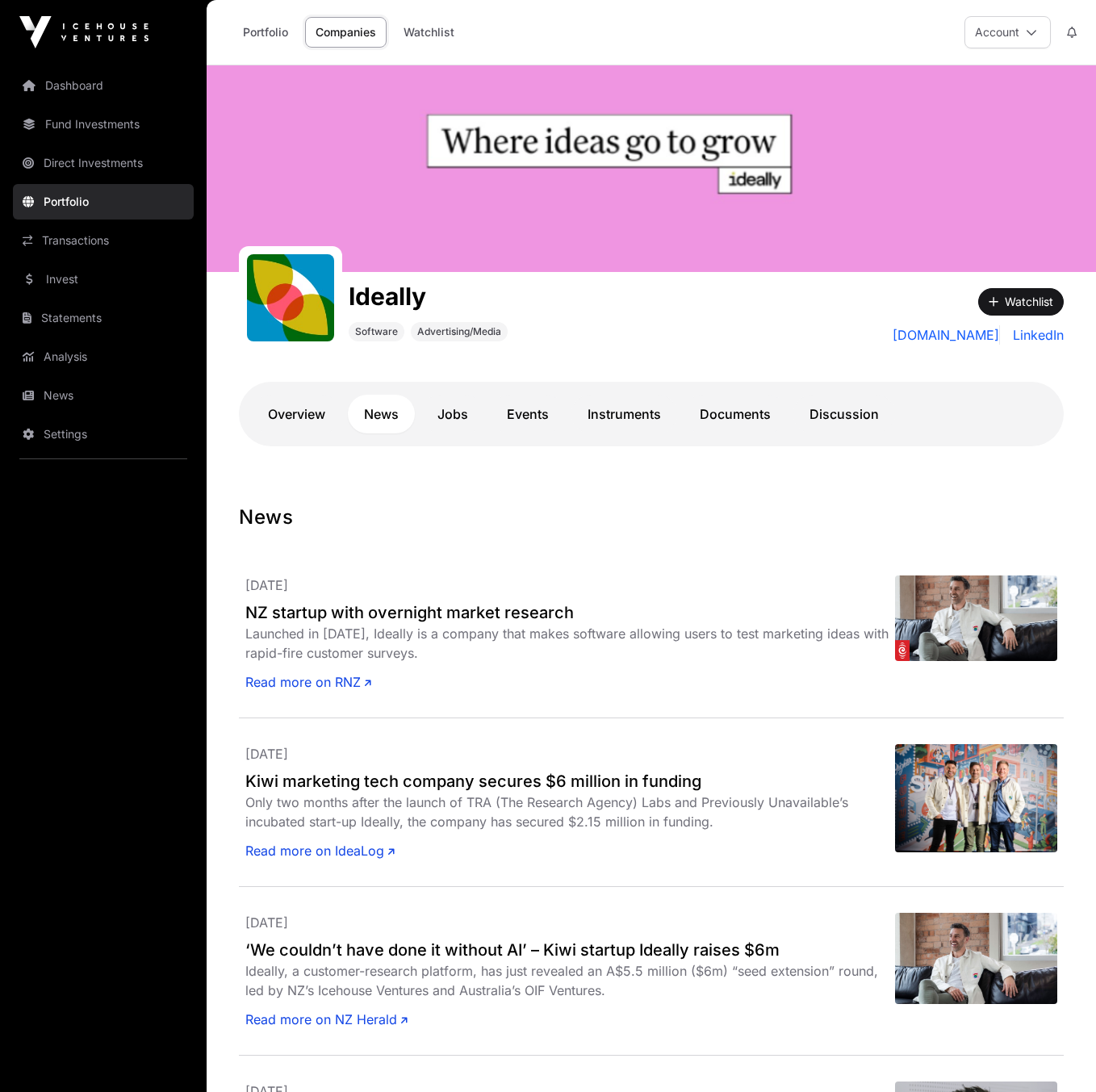
click at [716, 418] on link "Documents" at bounding box center [735, 414] width 104 height 39
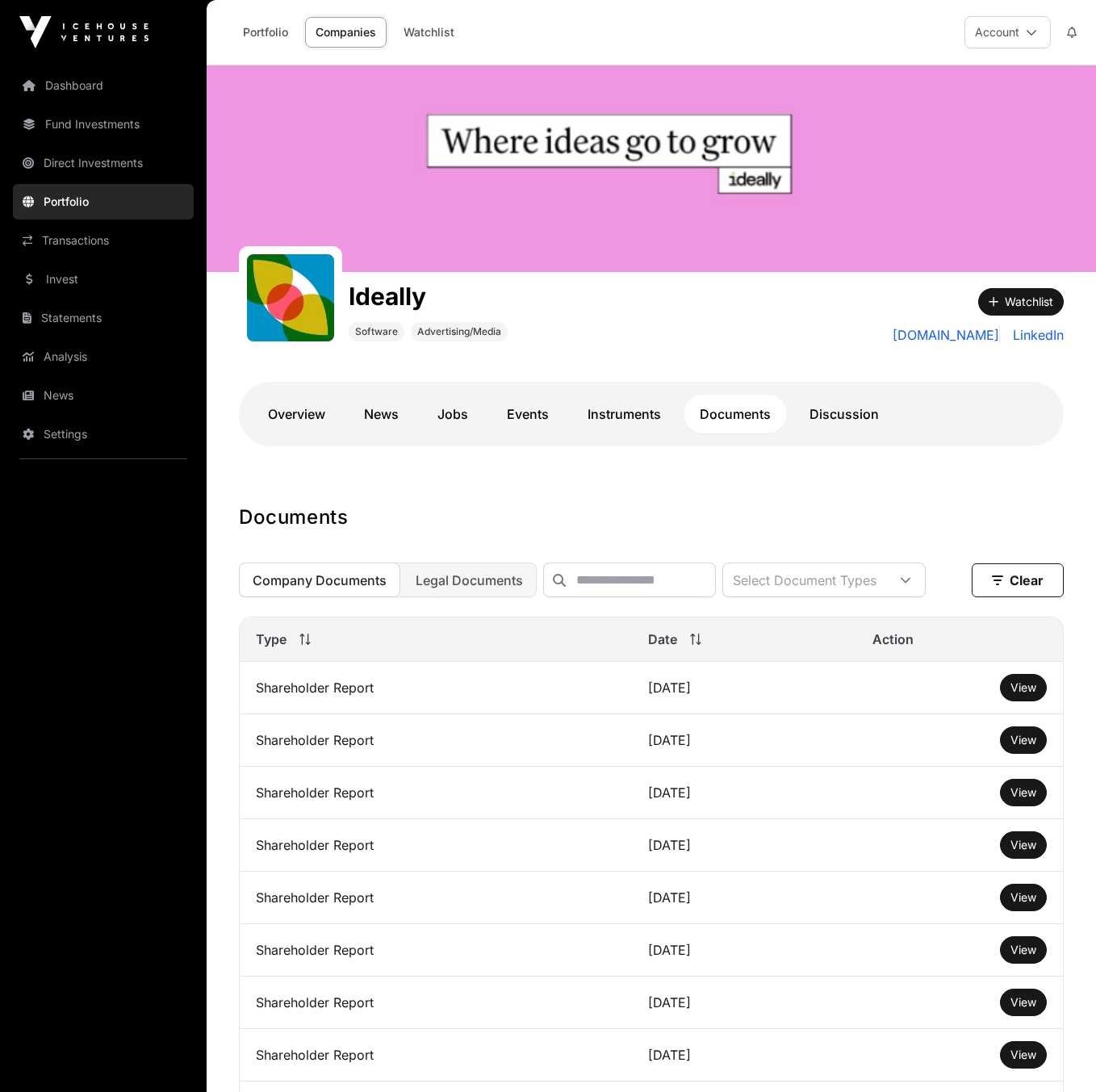
click at [648, 649] on div "Date" at bounding box center [744, 639] width 191 height 19
click at [691, 645] on icon at bounding box center [696, 639] width 12 height 12
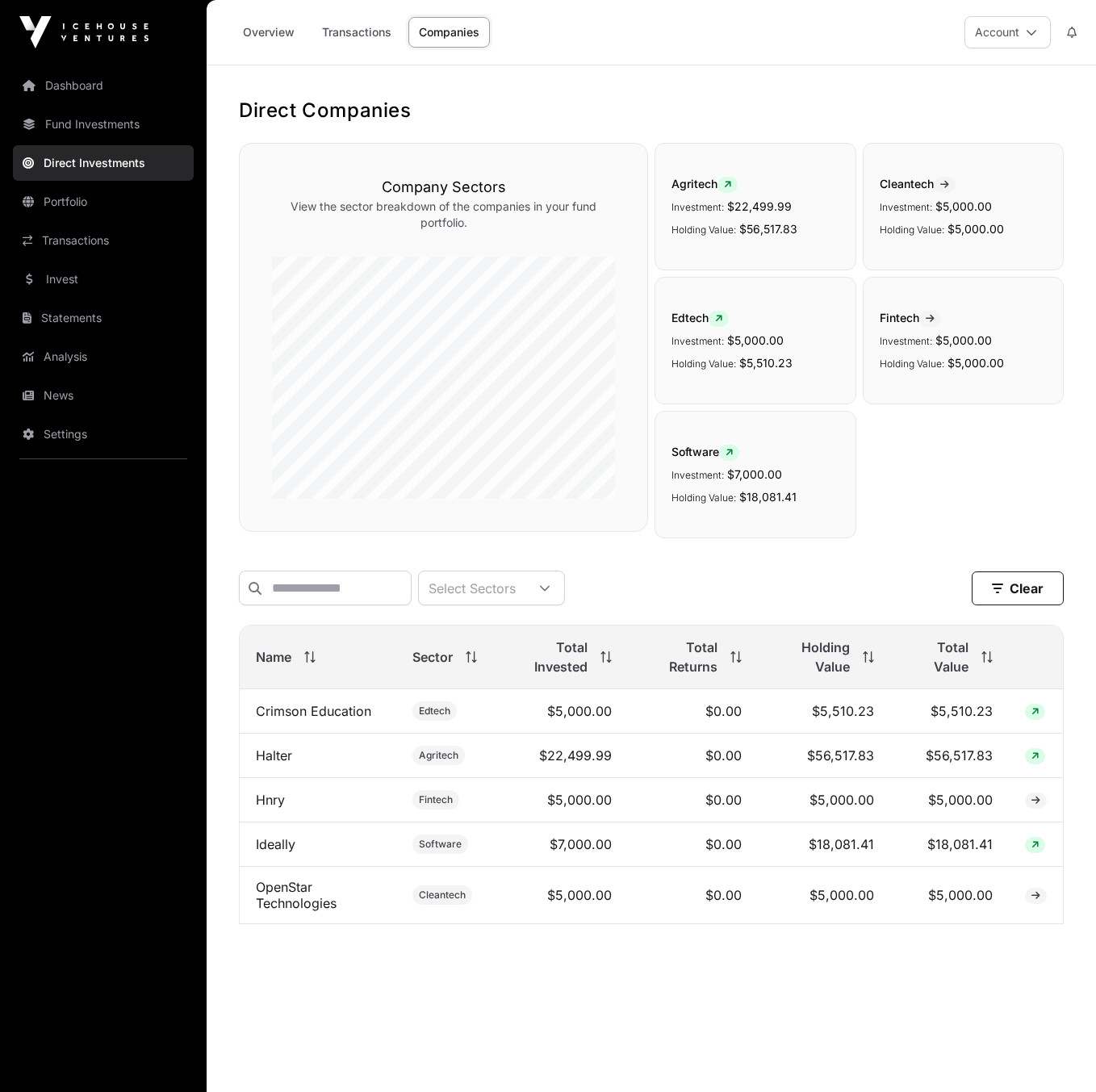
click at [270, 757] on link "Halter" at bounding box center [274, 755] width 36 height 16
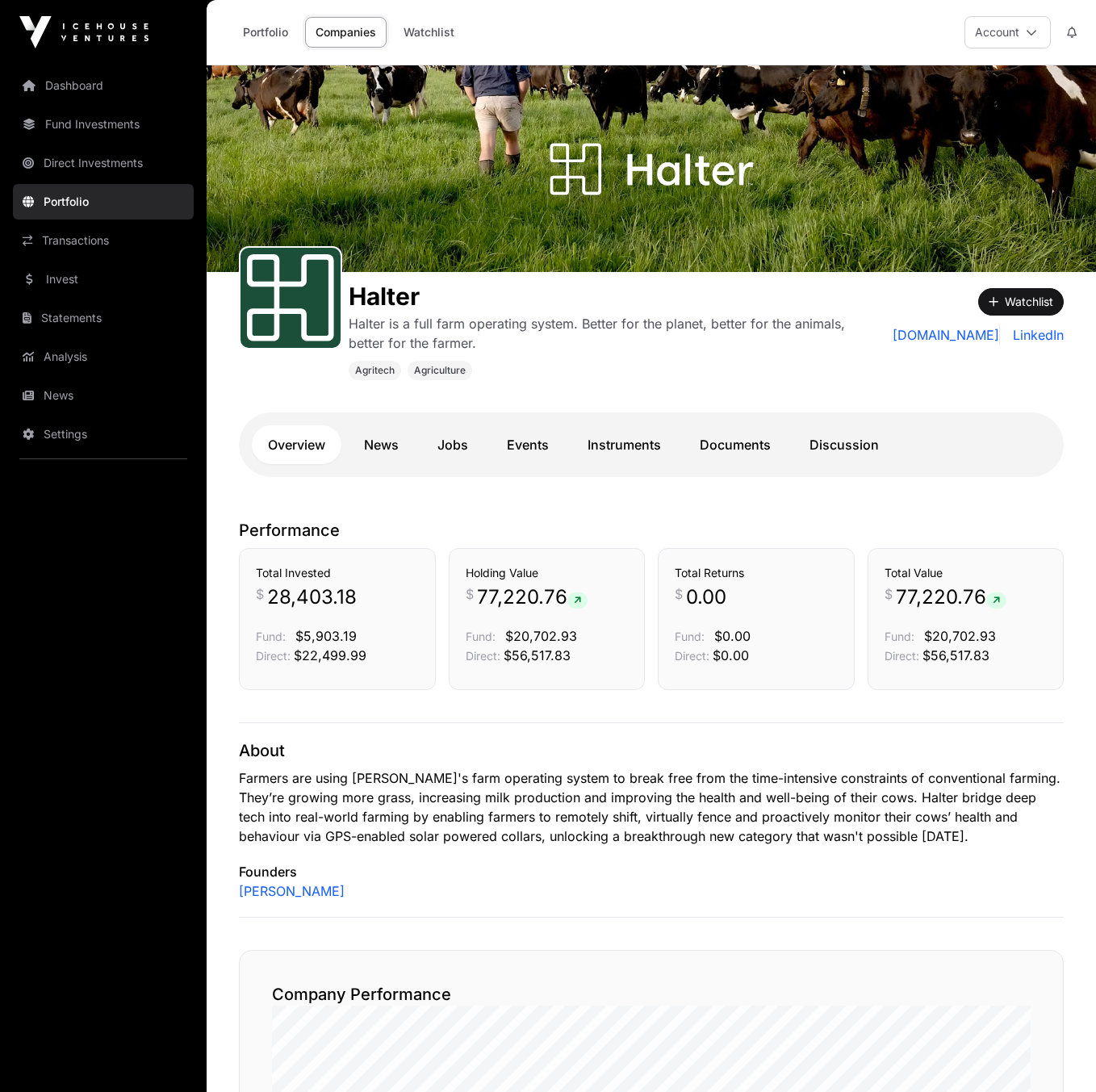
click at [712, 451] on link "Documents" at bounding box center [735, 445] width 104 height 39
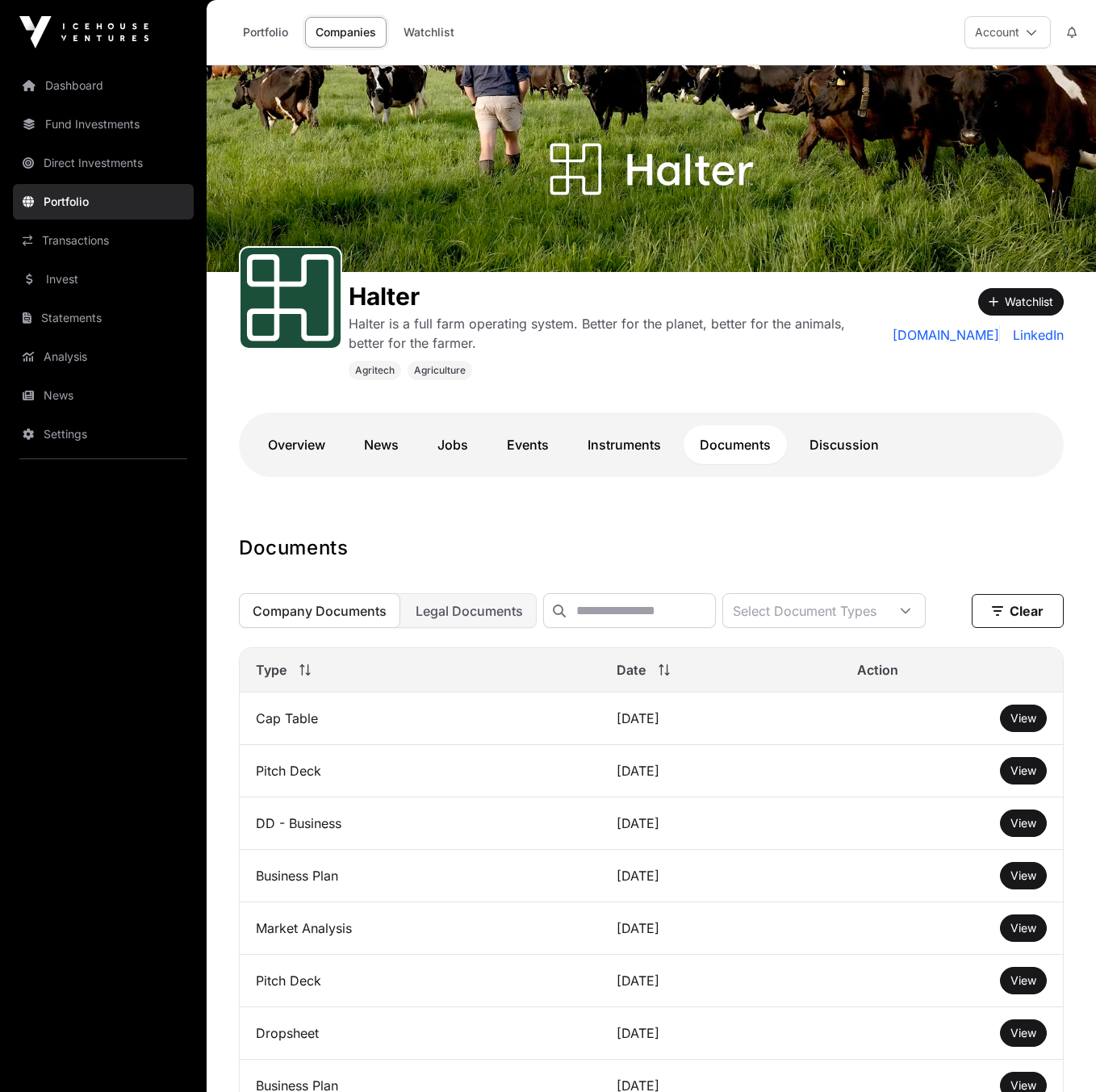
click at [617, 680] on div "Date" at bounding box center [721, 670] width 208 height 19
click at [1015, 725] on span "View" at bounding box center [1023, 718] width 26 height 14
